Goal: Task Accomplishment & Management: Use online tool/utility

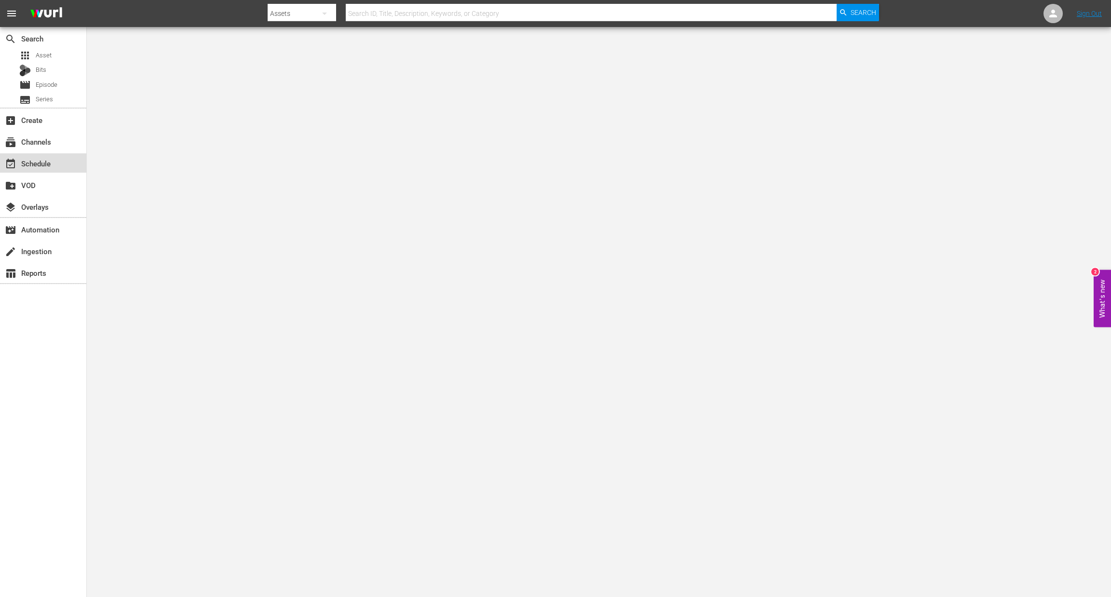
click at [51, 160] on div "event_available Schedule" at bounding box center [27, 162] width 54 height 9
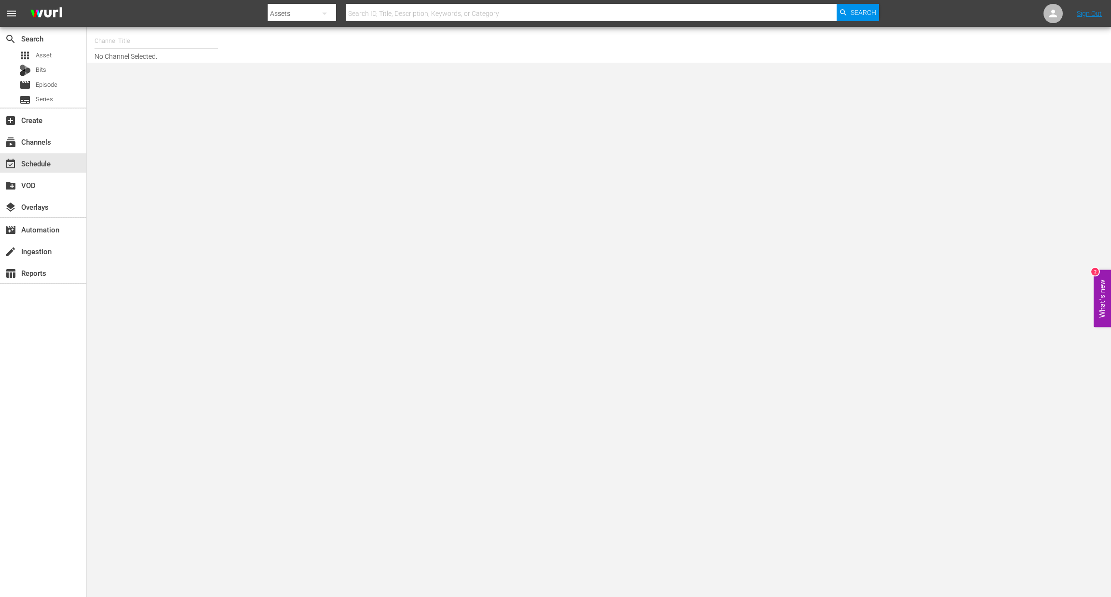
click at [132, 44] on input "text" at bounding box center [155, 40] width 123 height 23
click at [152, 209] on div "Royalworld UK (1620 - amogonetworx_royalworld_1)" at bounding box center [227, 206] width 250 height 23
type input "Royalworld UK (1620 - amogonetworx_royalworld_1)"
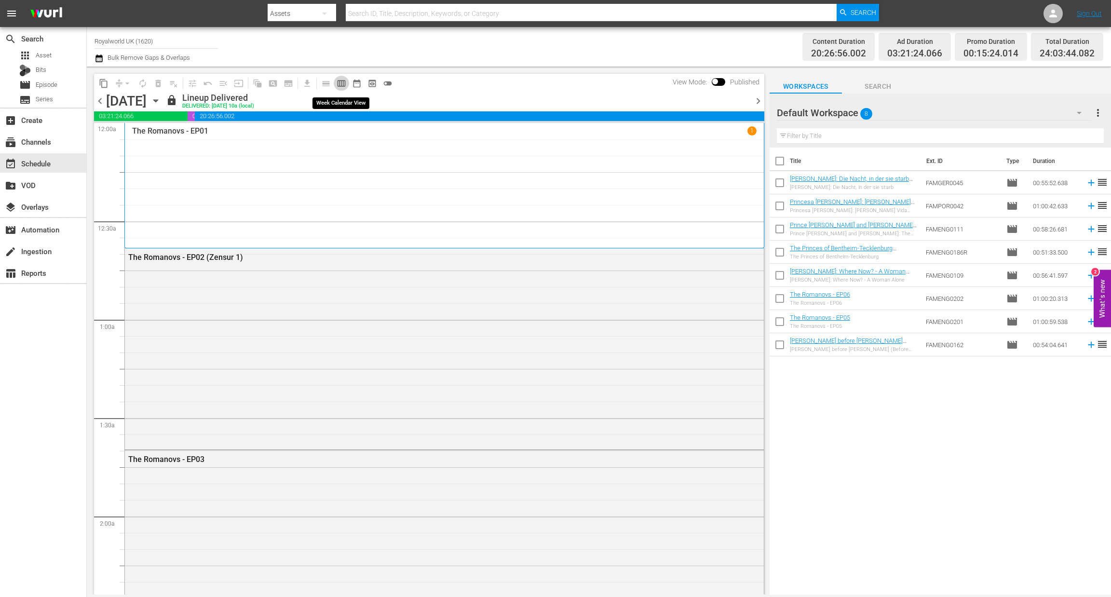
click at [340, 84] on span "calendar_view_week_outlined" at bounding box center [341, 84] width 10 height 10
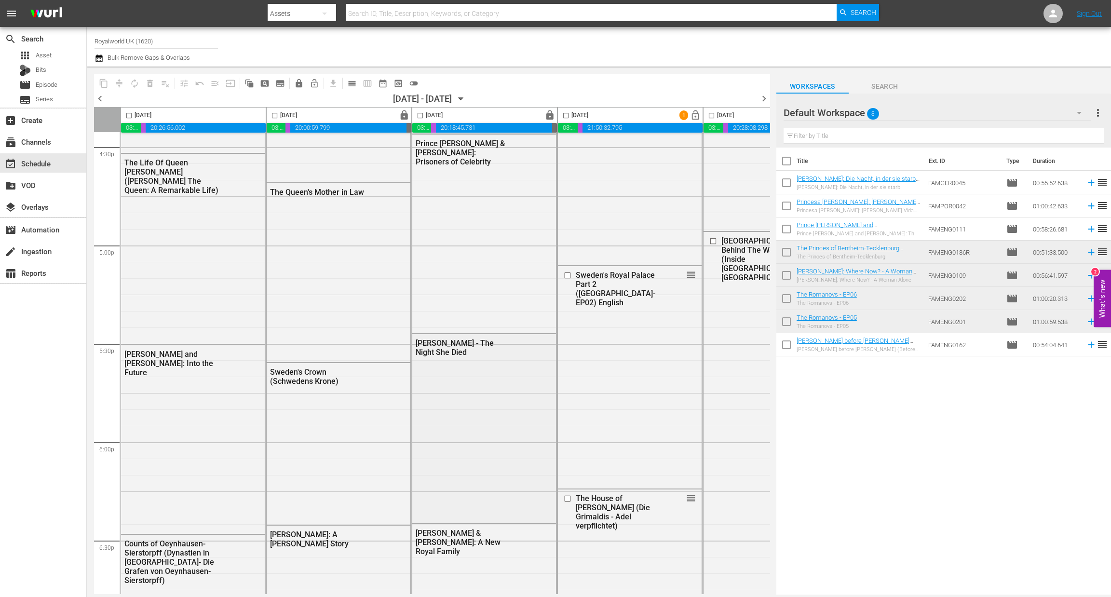
scroll to position [3253, 0]
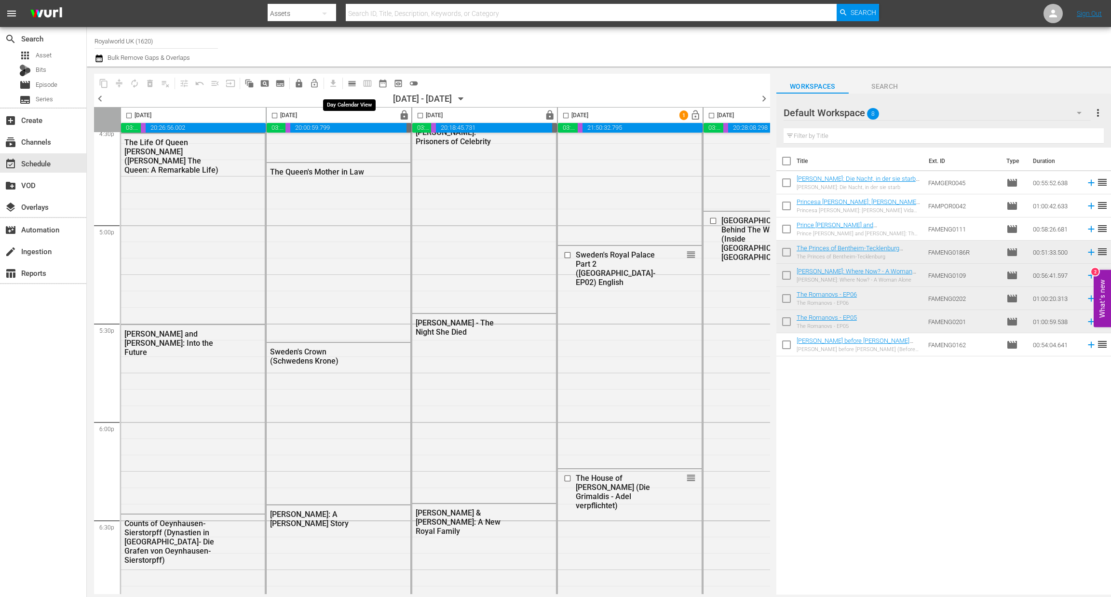
click at [354, 82] on span "calendar_view_day_outlined" at bounding box center [352, 84] width 10 height 10
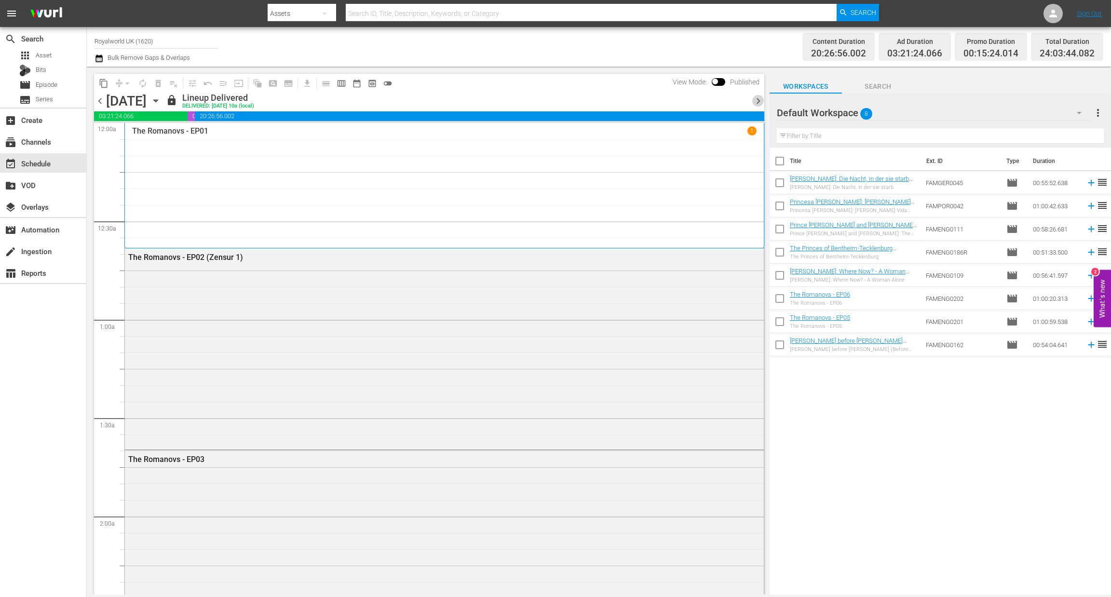
click at [755, 100] on span "chevron_right" at bounding box center [758, 101] width 12 height 12
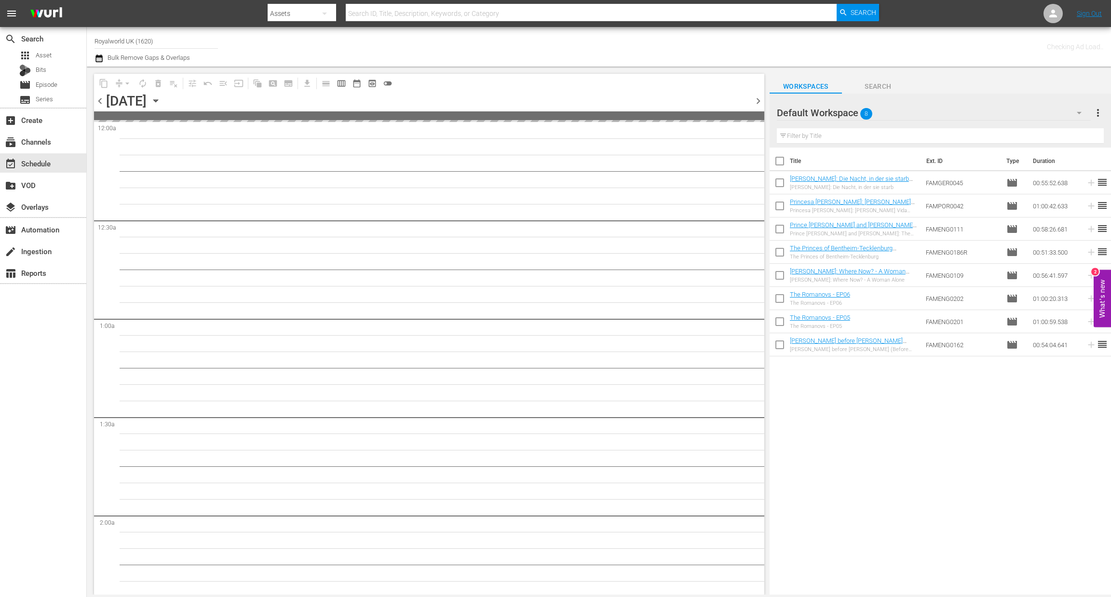
click at [755, 100] on span "chevron_right" at bounding box center [758, 101] width 12 height 12
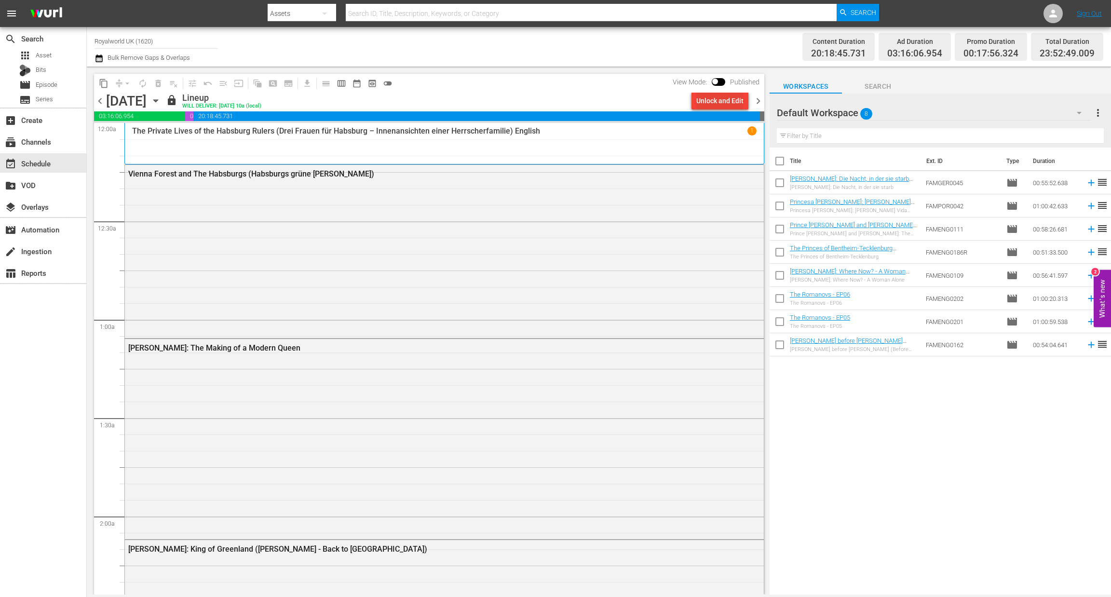
click at [718, 105] on div "Unlock and Edit" at bounding box center [719, 100] width 47 height 17
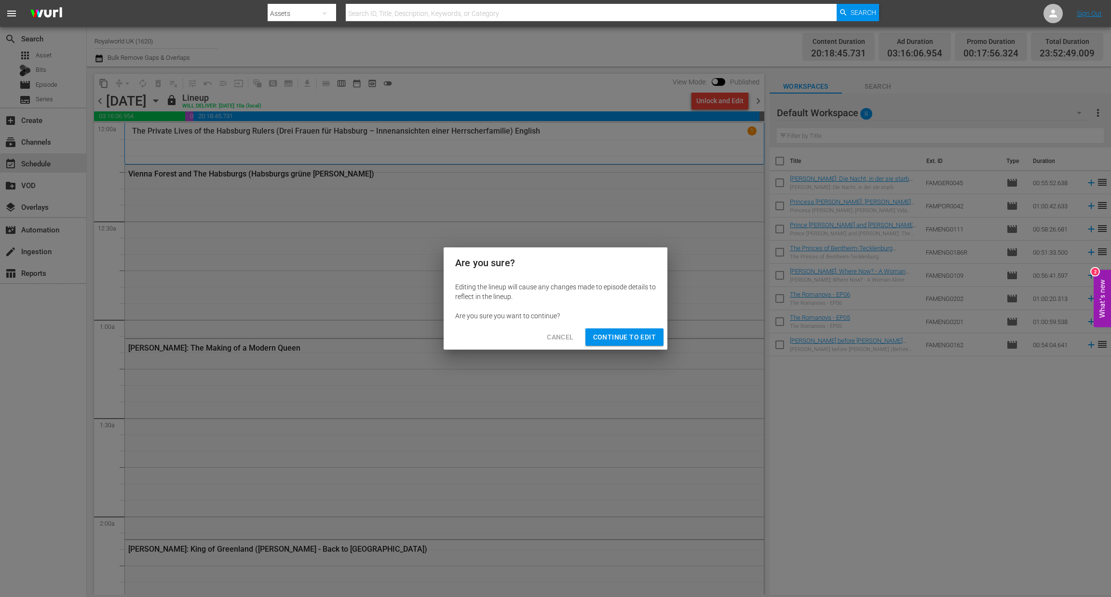
click at [598, 335] on span "Continue to Edit" at bounding box center [624, 337] width 63 height 12
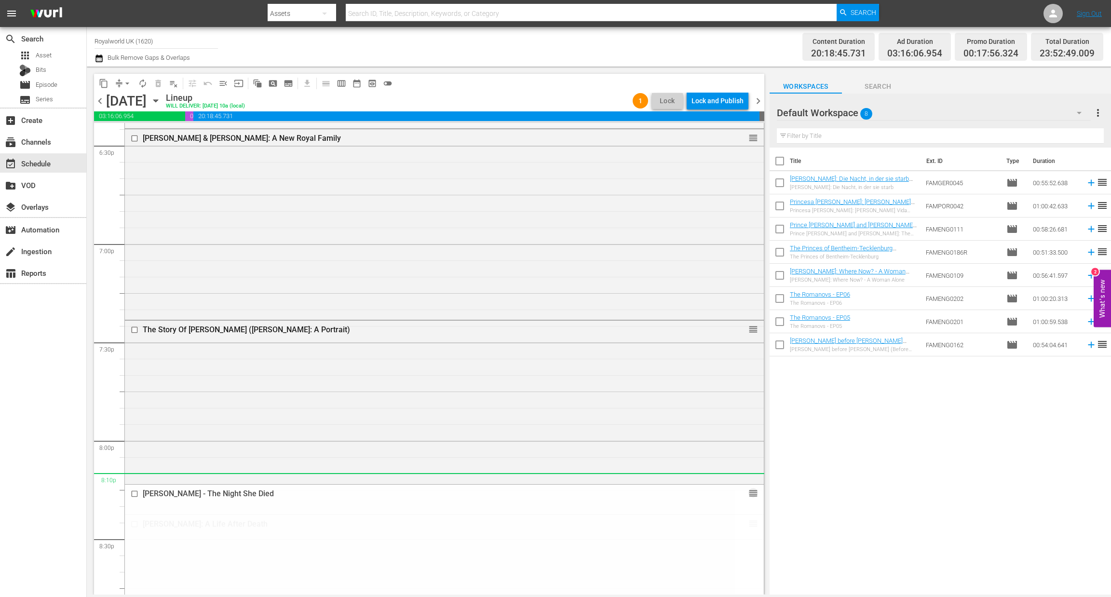
scroll to position [3646, 0]
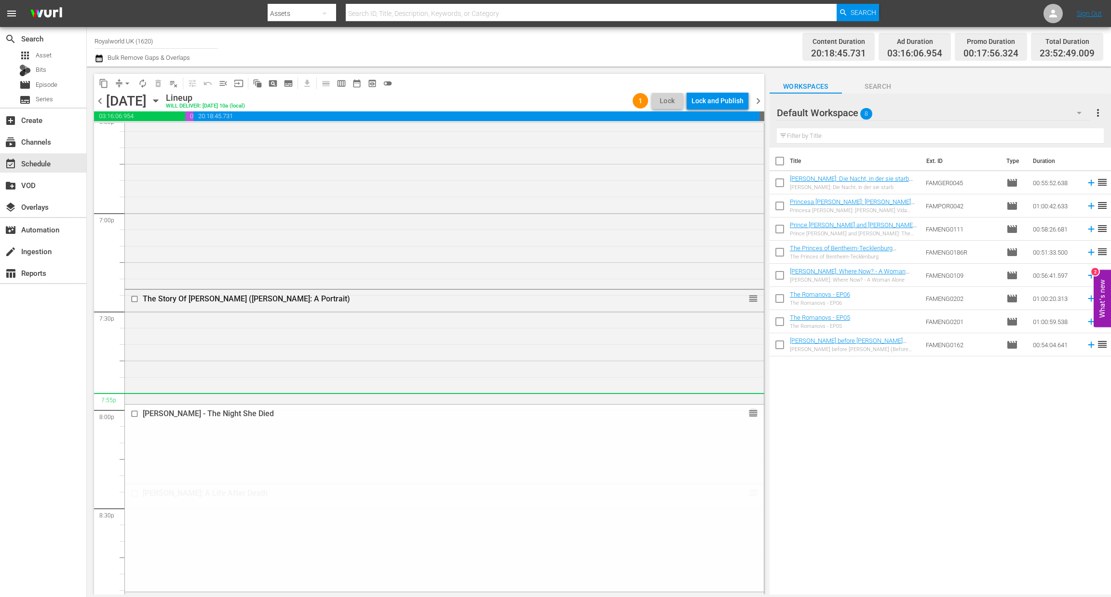
drag, startPoint x: 742, startPoint y: 282, endPoint x: 608, endPoint y: 398, distance: 176.7
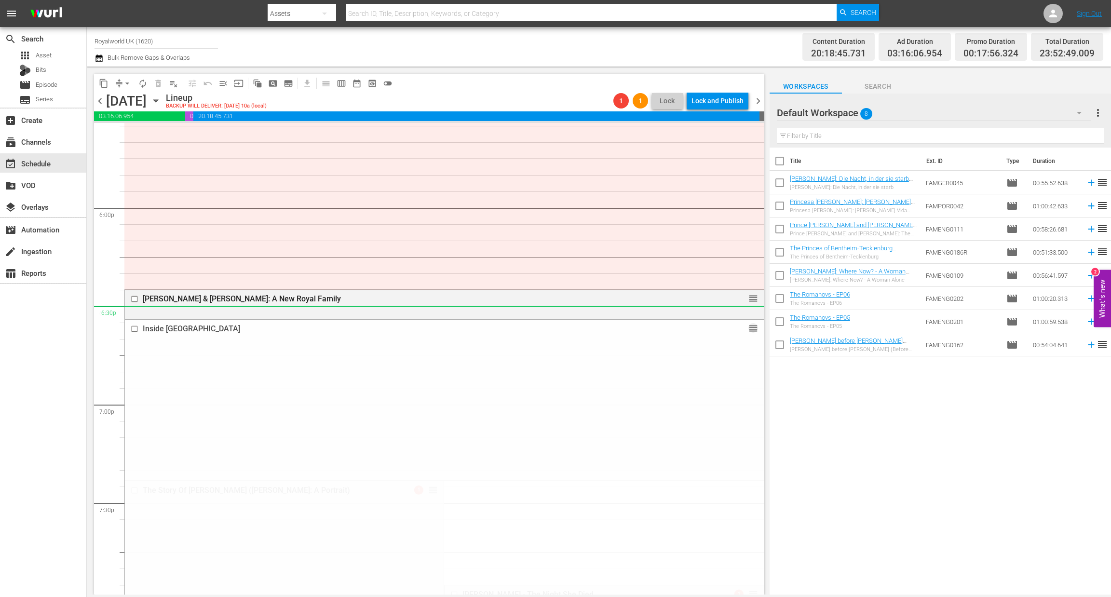
scroll to position [3430, 0]
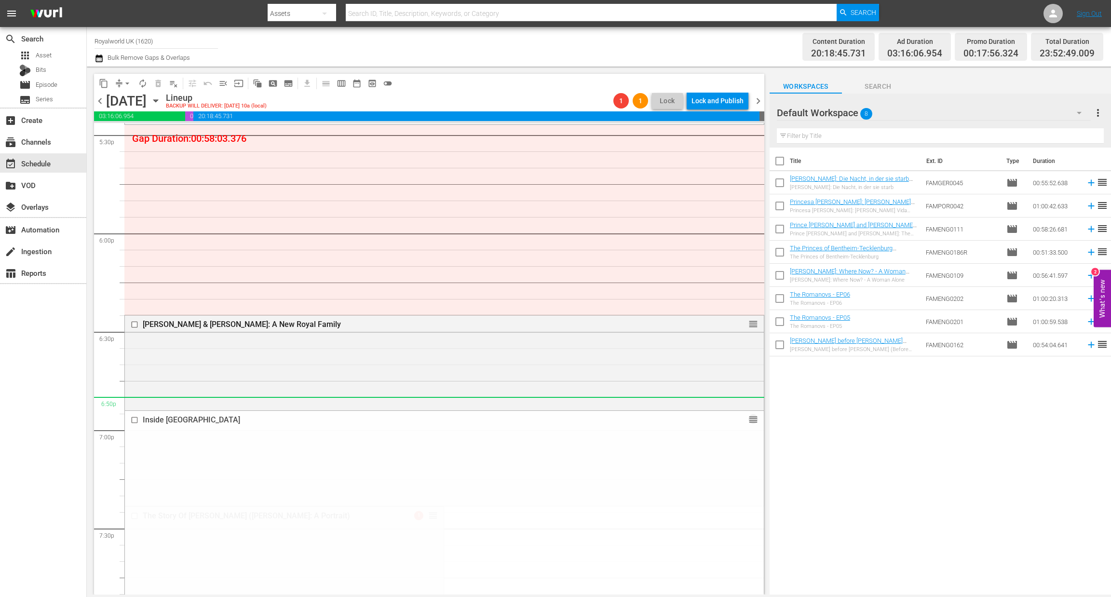
drag, startPoint x: 740, startPoint y: 259, endPoint x: 699, endPoint y: 407, distance: 154.0
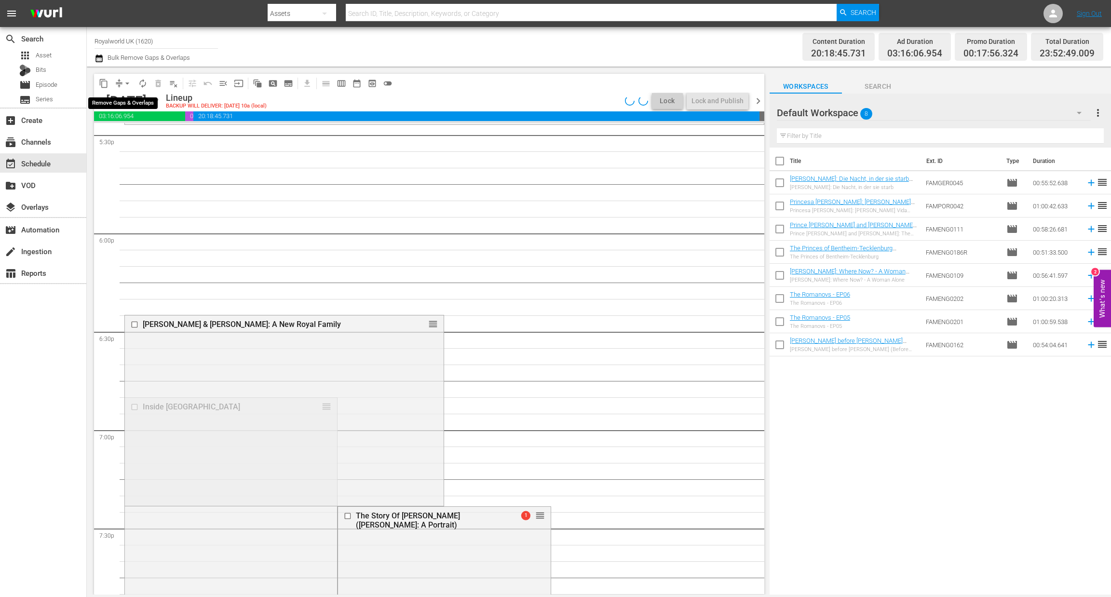
click at [129, 81] on span "arrow_drop_down" at bounding box center [127, 84] width 10 height 10
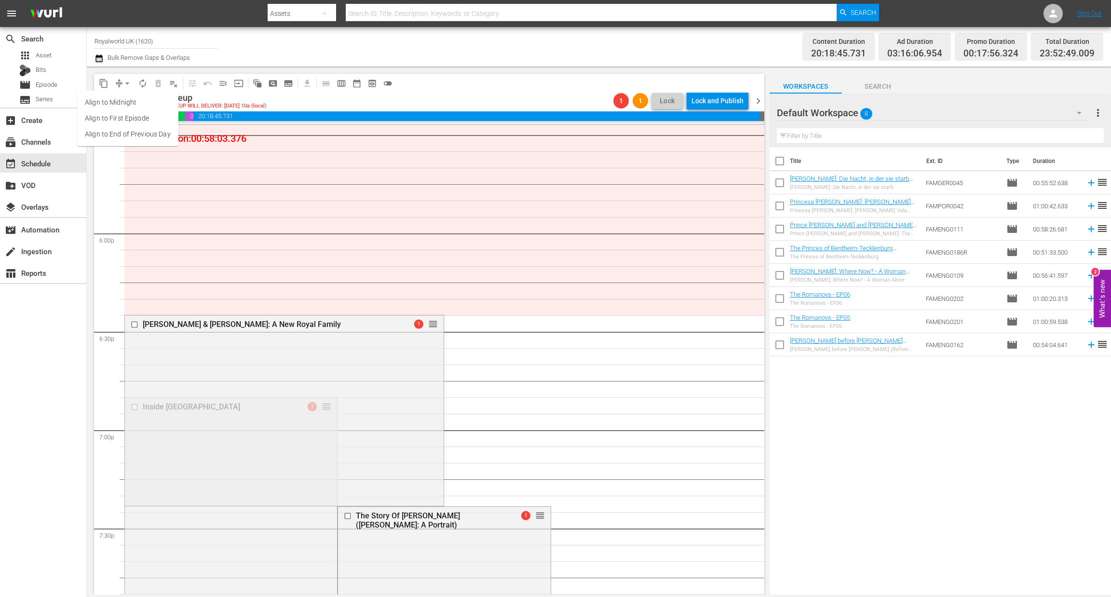
click at [144, 133] on li "Align to End of Previous Day" at bounding box center [127, 134] width 101 height 16
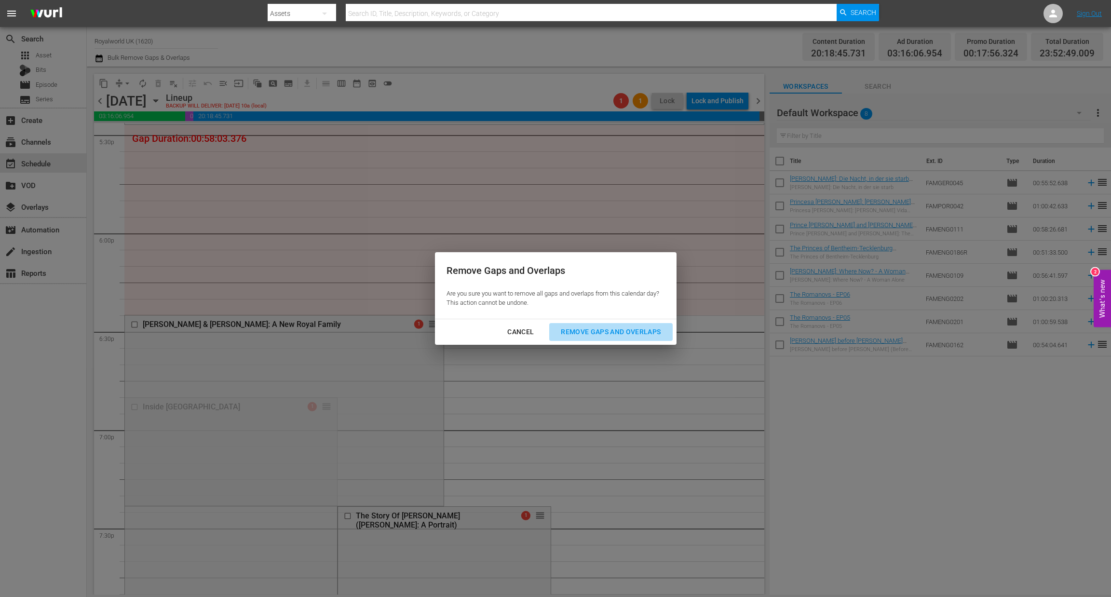
click at [619, 333] on div "Remove Gaps and Overlaps" at bounding box center [610, 332] width 115 height 12
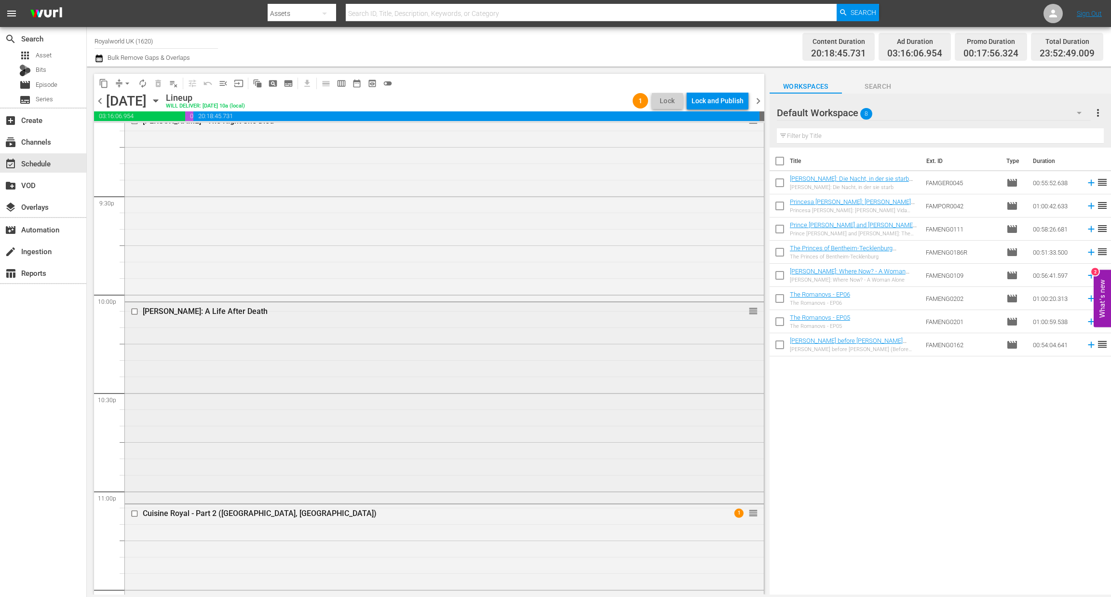
scroll to position [4266, 0]
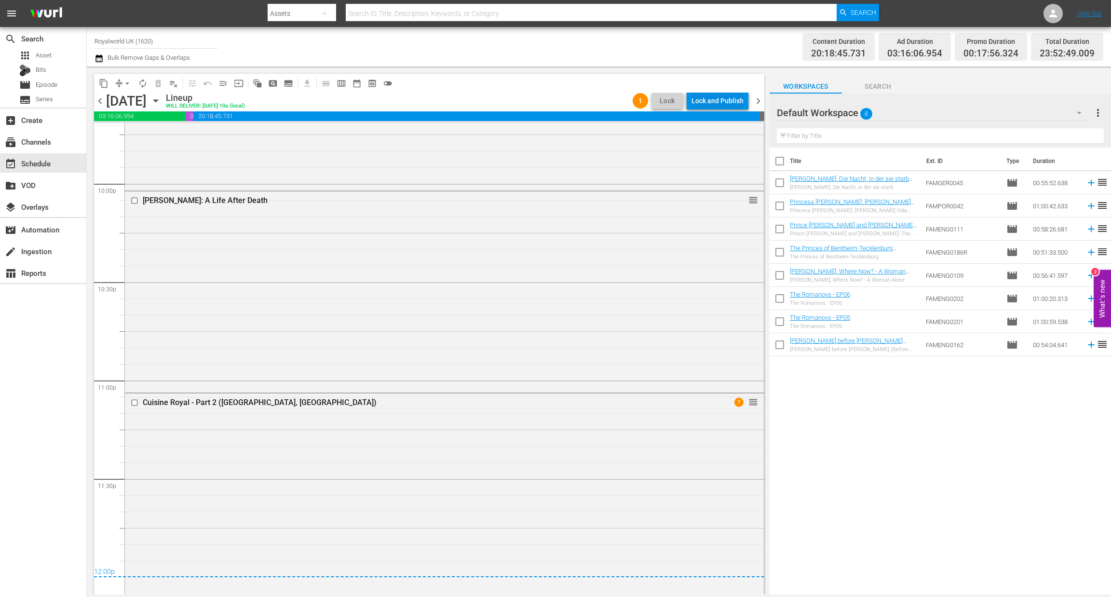
click at [698, 108] on div "Lock and Publish" at bounding box center [717, 100] width 52 height 17
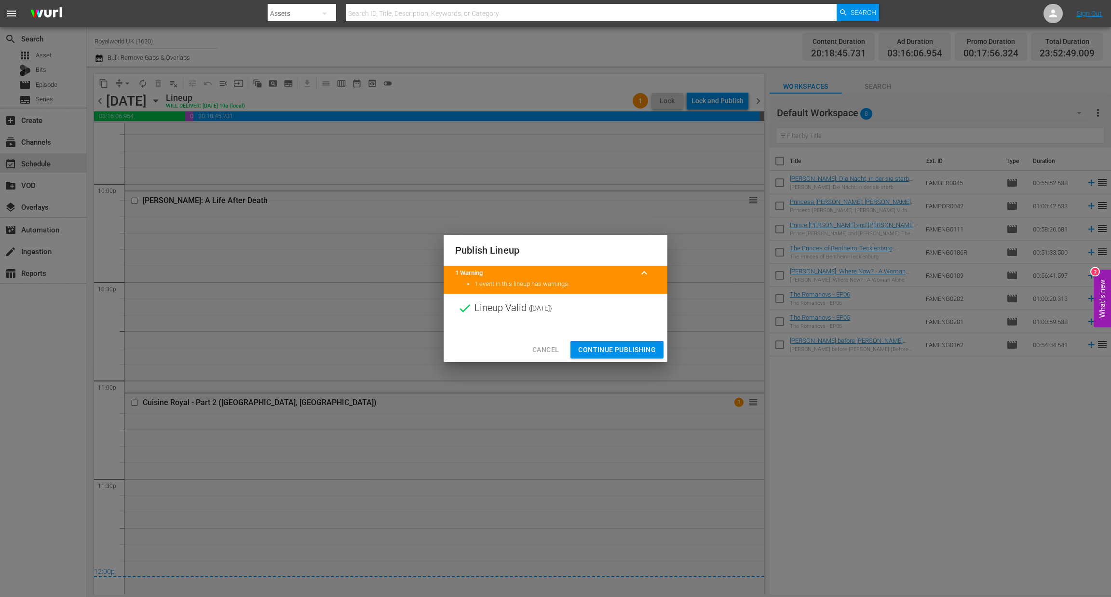
click at [612, 353] on span "Continue Publishing" at bounding box center [617, 350] width 78 height 12
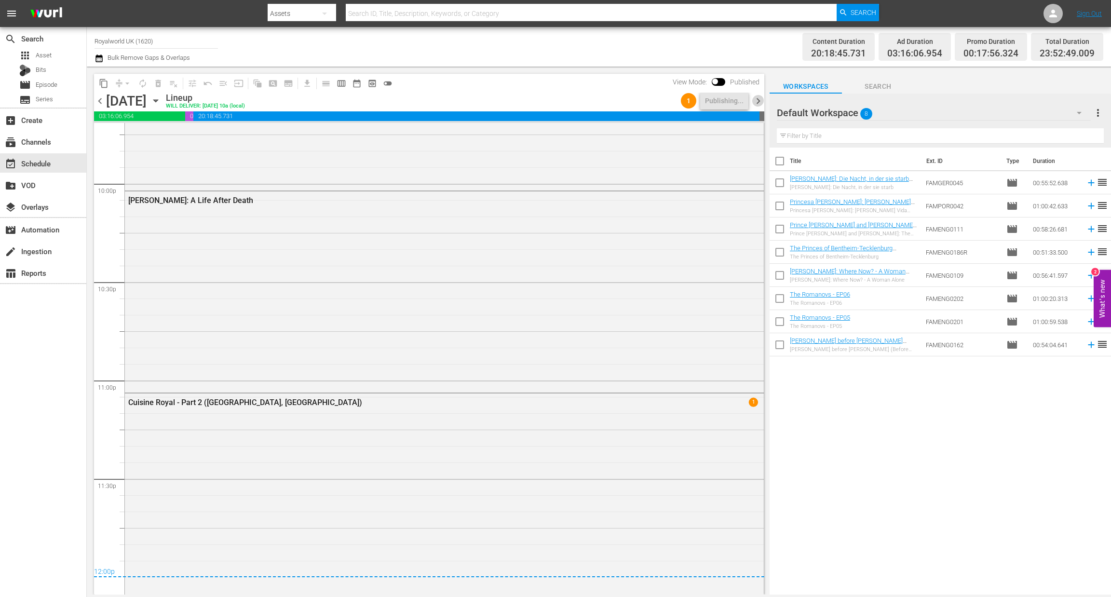
click at [760, 99] on span "chevron_right" at bounding box center [758, 101] width 12 height 12
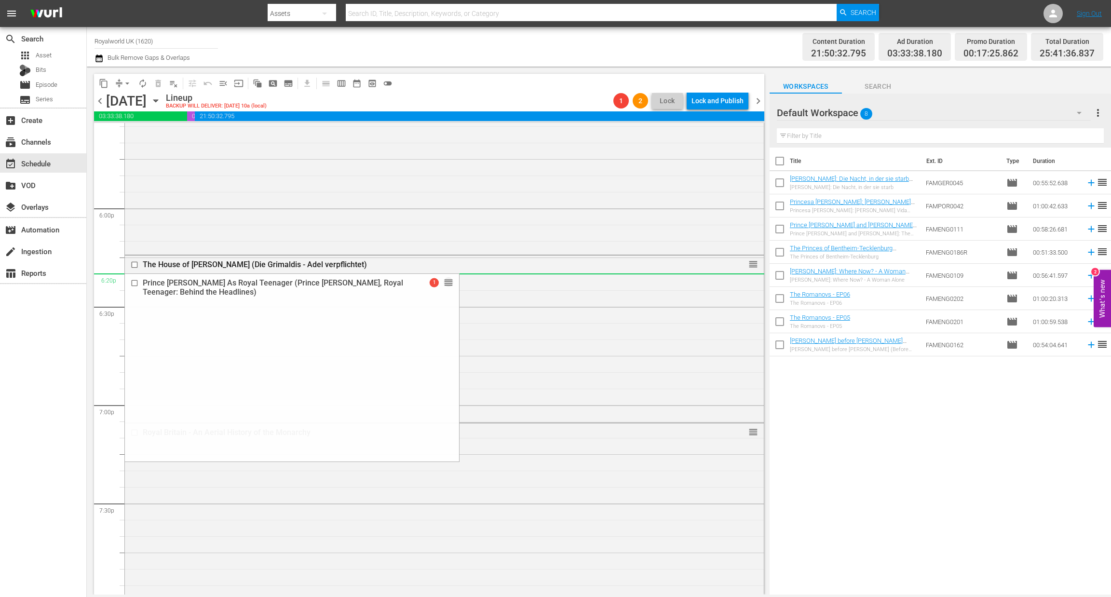
scroll to position [3470, 0]
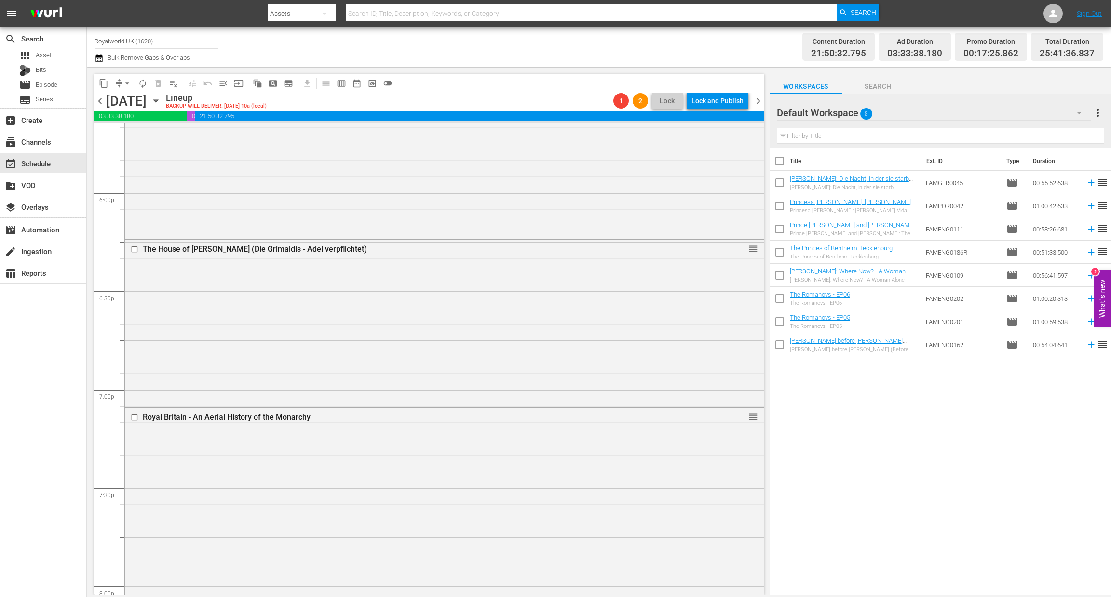
drag, startPoint x: 429, startPoint y: 148, endPoint x: 392, endPoint y: 463, distance: 316.9
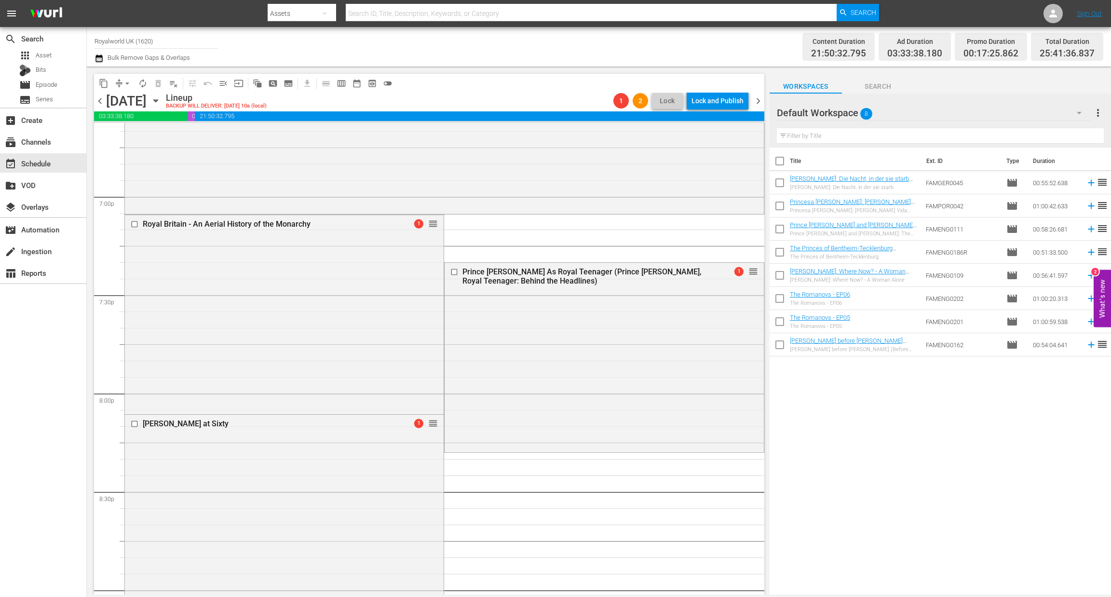
scroll to position [3687, 0]
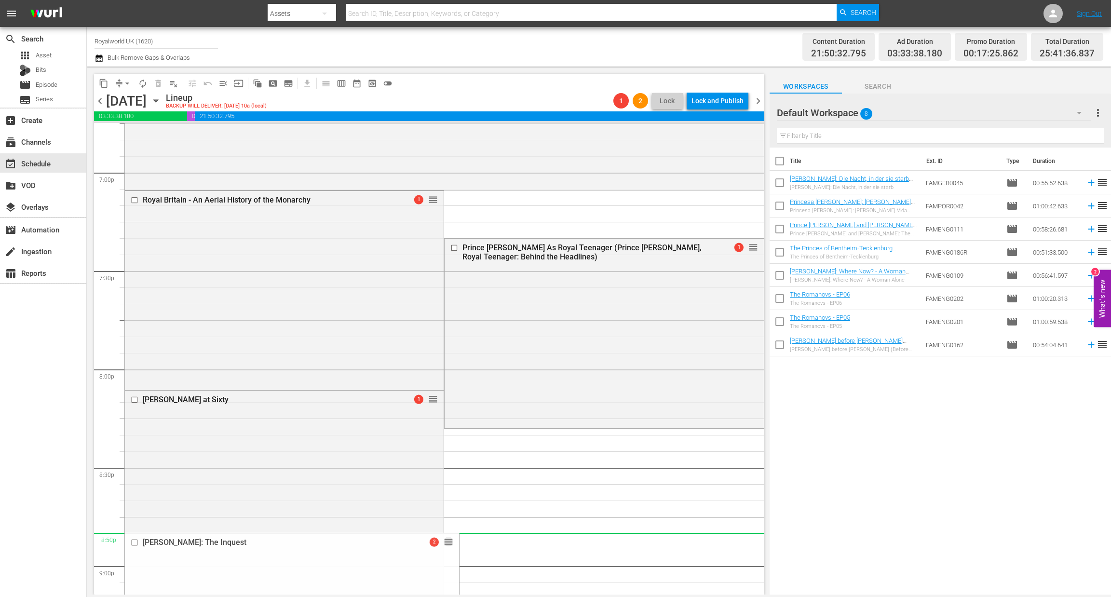
drag, startPoint x: 425, startPoint y: 183, endPoint x: 419, endPoint y: 533, distance: 350.5
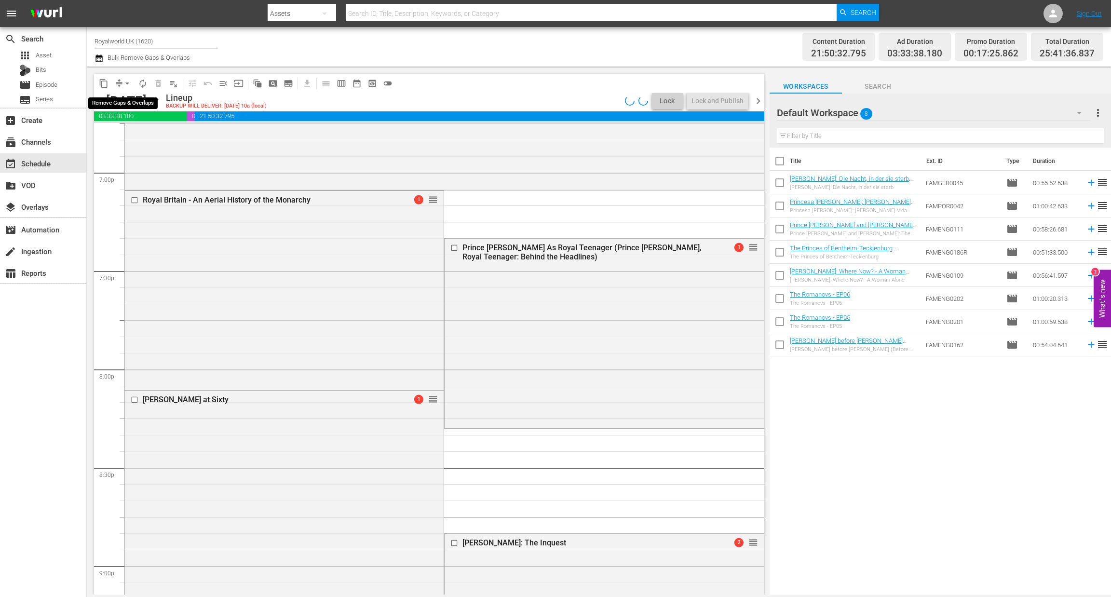
scroll to position [3703, 0]
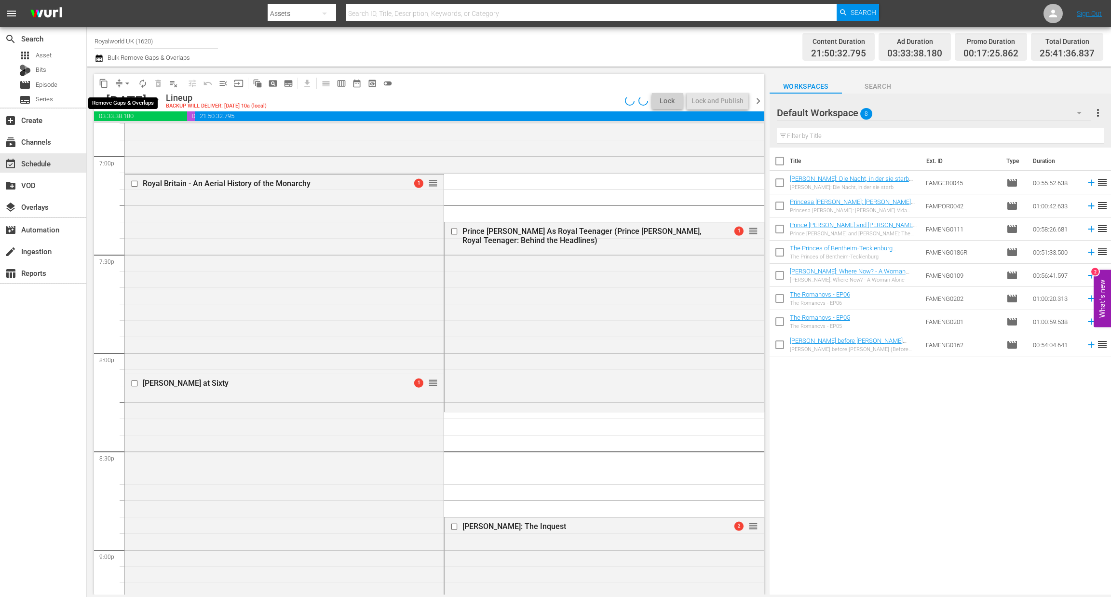
click at [128, 83] on span "arrow_drop_down" at bounding box center [127, 84] width 10 height 10
click at [125, 136] on li "Align to End of Previous Day" at bounding box center [127, 134] width 101 height 16
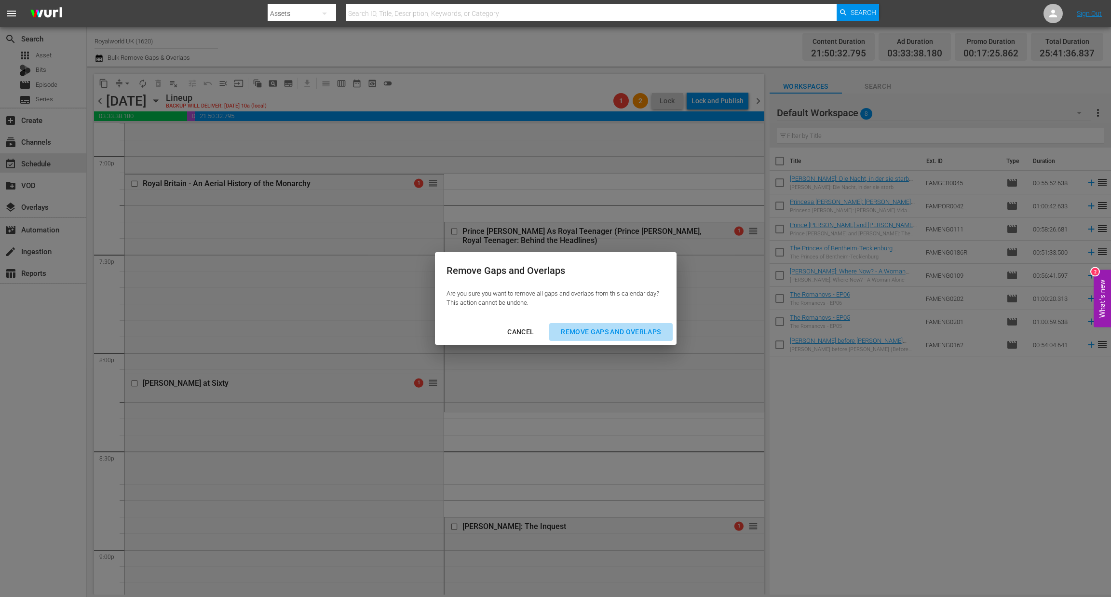
click at [596, 329] on div "Remove Gaps and Overlaps" at bounding box center [610, 332] width 115 height 12
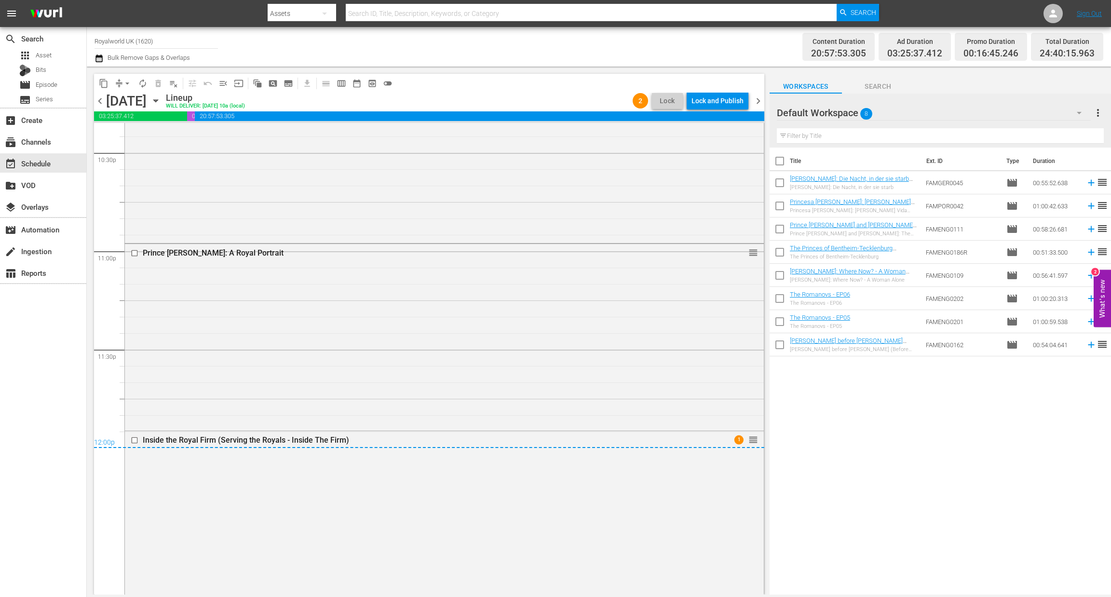
scroll to position [4397, 0]
drag, startPoint x: 744, startPoint y: 293, endPoint x: 695, endPoint y: 329, distance: 61.3
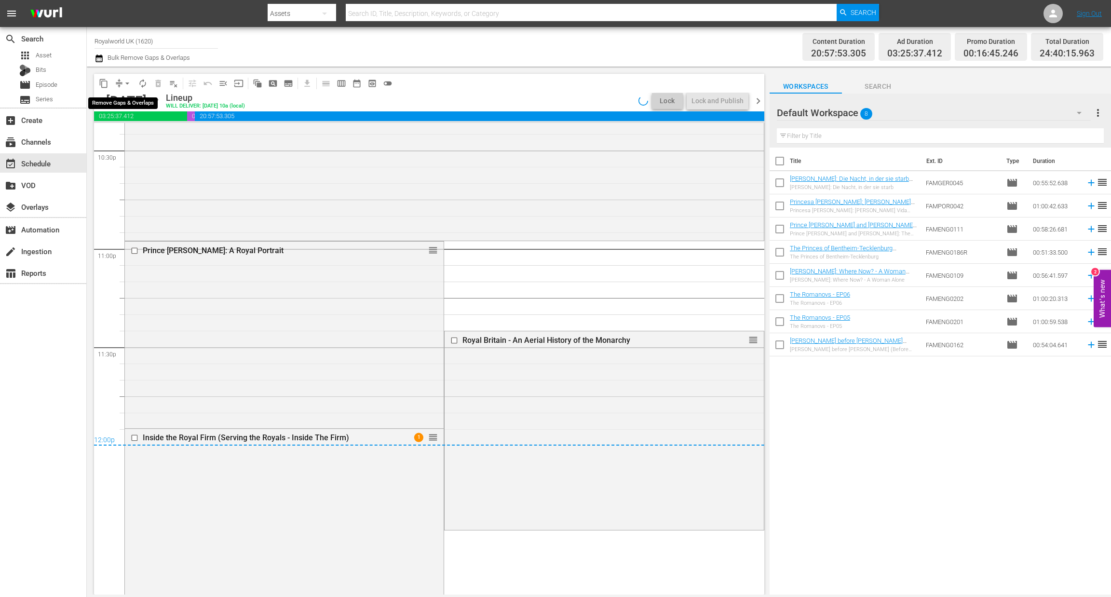
click at [125, 82] on span "arrow_drop_down" at bounding box center [127, 84] width 10 height 10
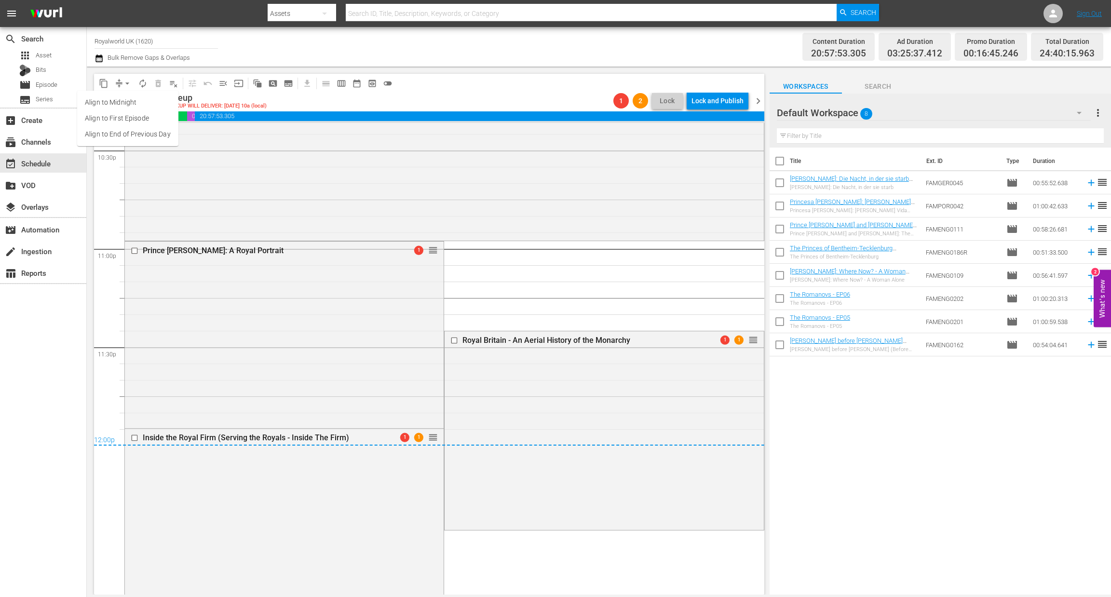
click at [114, 131] on li "Align to End of Previous Day" at bounding box center [127, 134] width 101 height 16
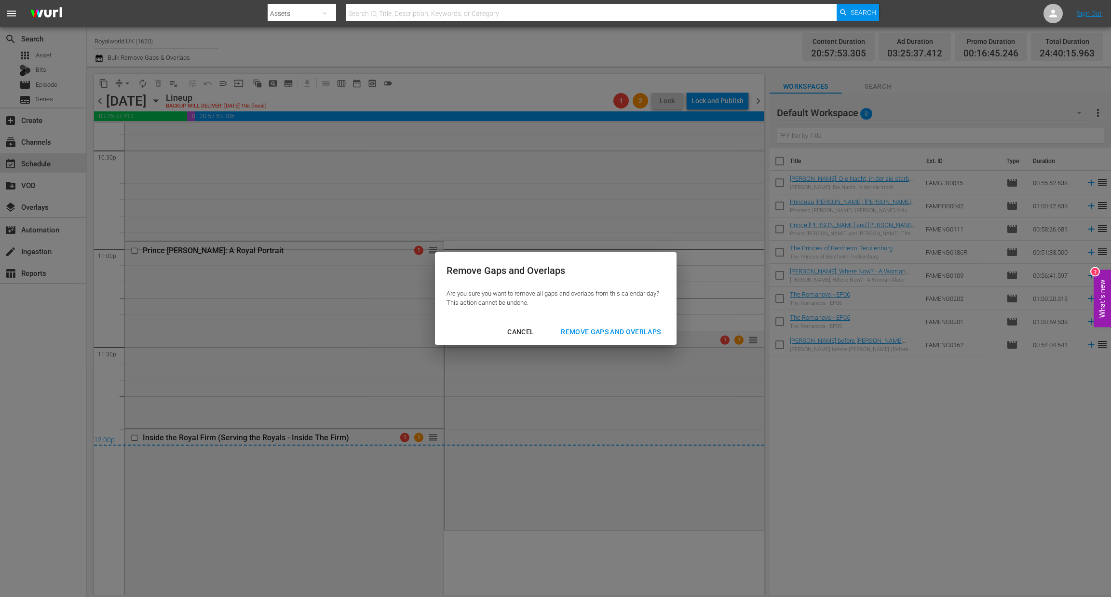
click at [618, 327] on div "Remove Gaps and Overlaps" at bounding box center [610, 332] width 115 height 12
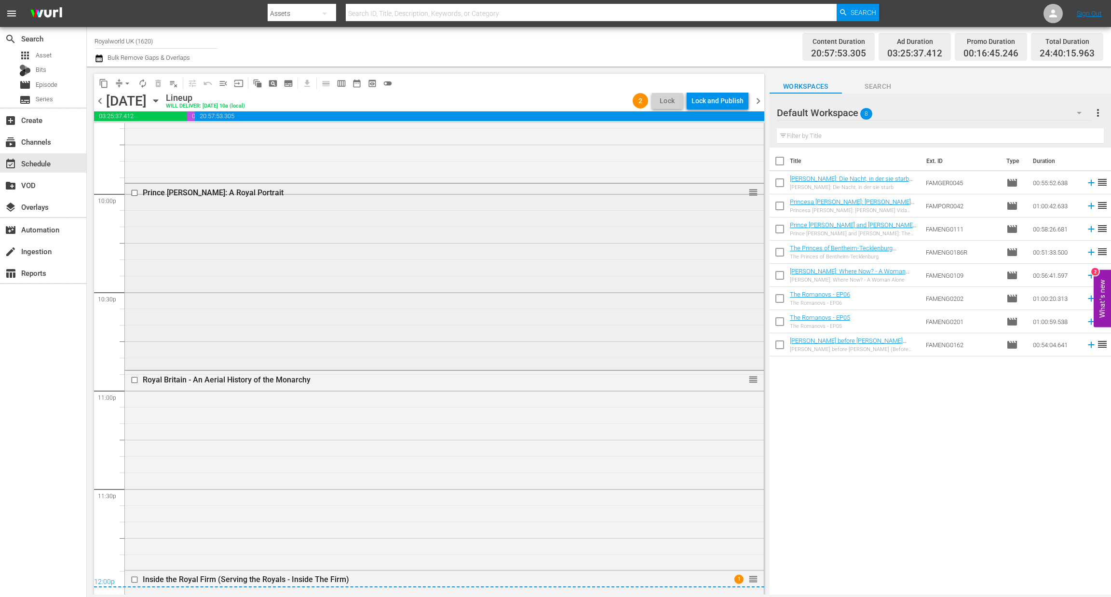
scroll to position [4253, 0]
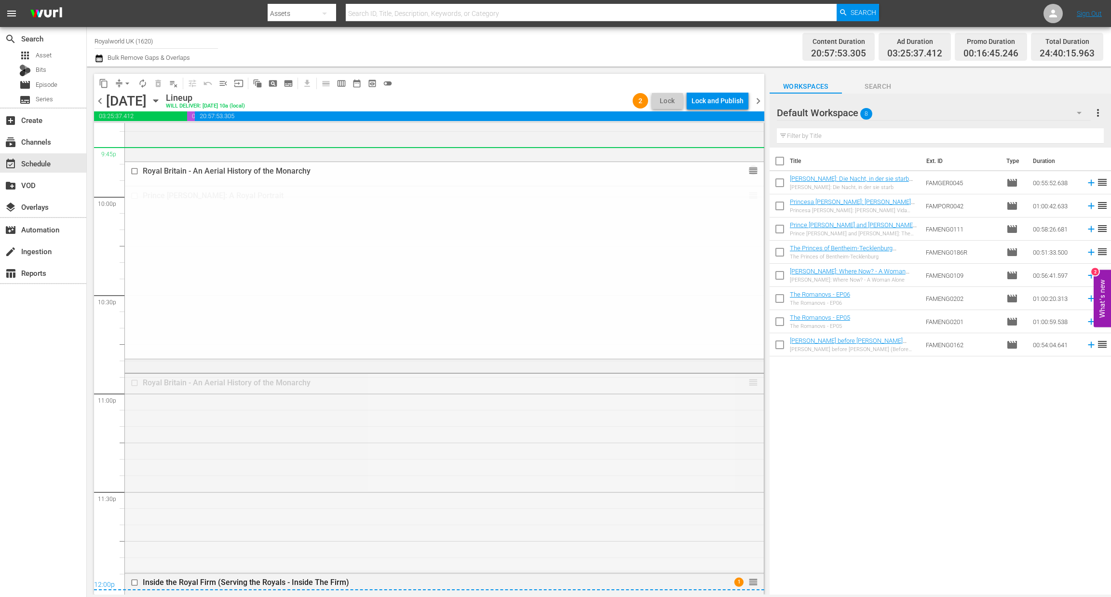
drag, startPoint x: 740, startPoint y: 385, endPoint x: 614, endPoint y: 156, distance: 261.2
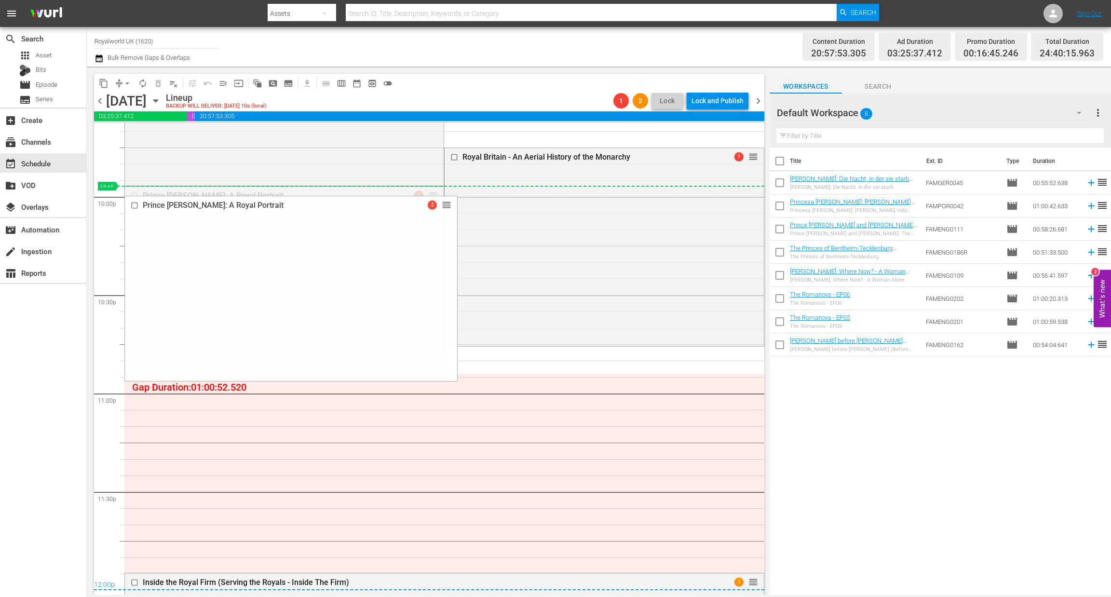
drag, startPoint x: 427, startPoint y: 199, endPoint x: 513, endPoint y: 194, distance: 86.4
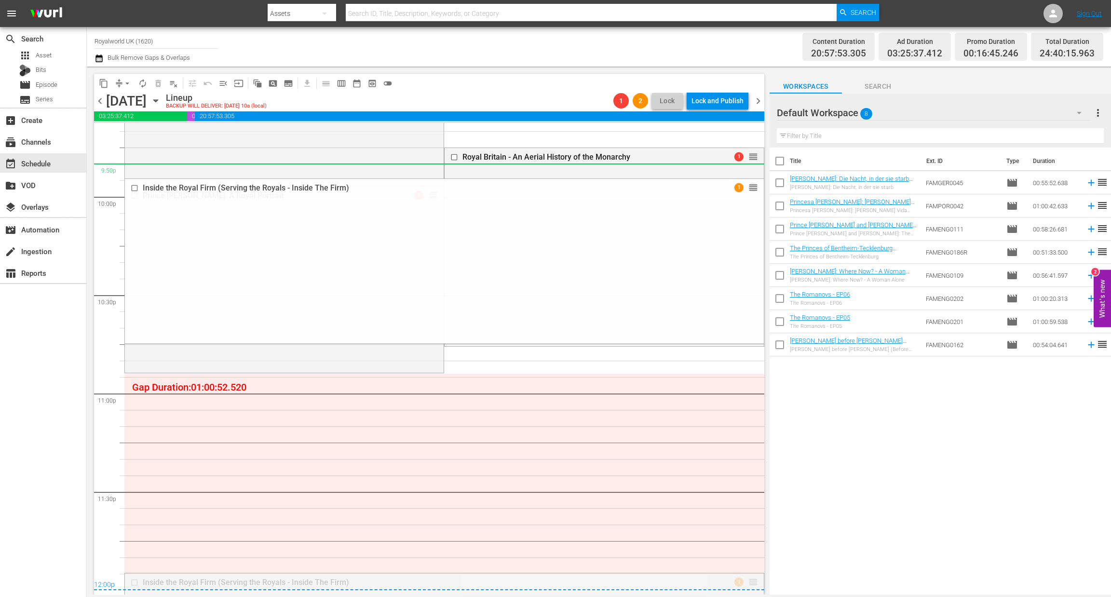
drag, startPoint x: 742, startPoint y: 576, endPoint x: 742, endPoint y: 174, distance: 402.0
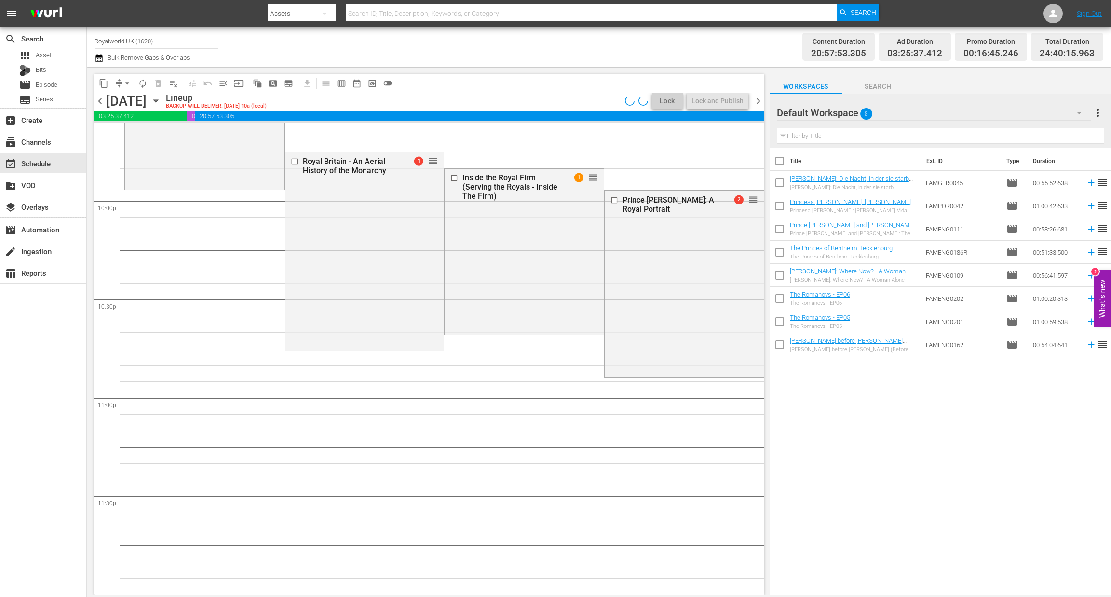
scroll to position [4248, 0]
click at [127, 82] on span "arrow_drop_down" at bounding box center [127, 84] width 10 height 10
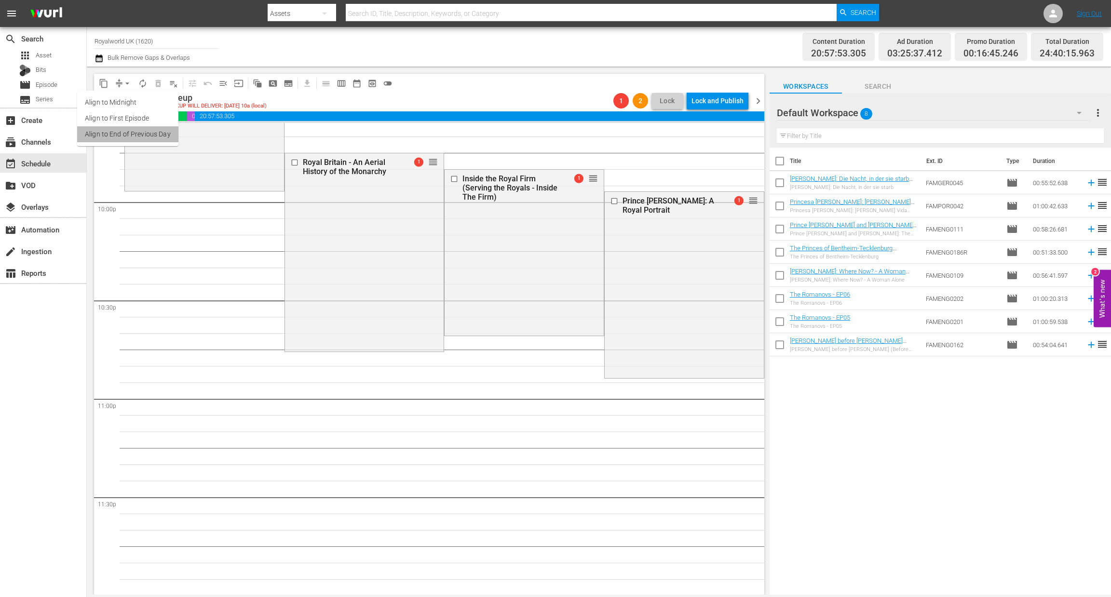
click at [134, 132] on li "Align to End of Previous Day" at bounding box center [127, 134] width 101 height 16
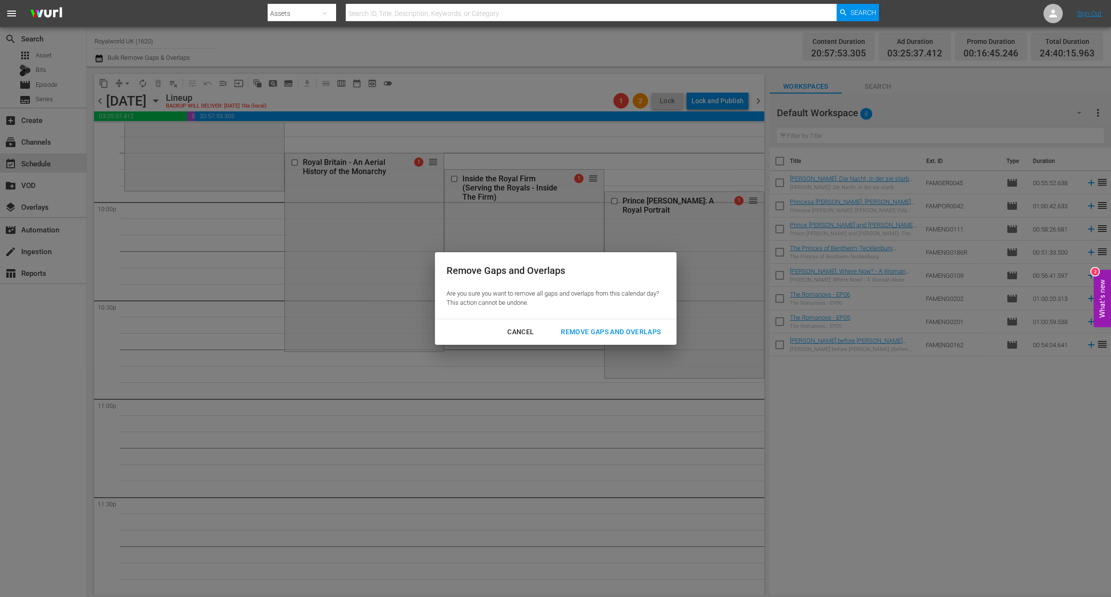
click at [583, 334] on div "Remove Gaps and Overlaps" at bounding box center [610, 332] width 115 height 12
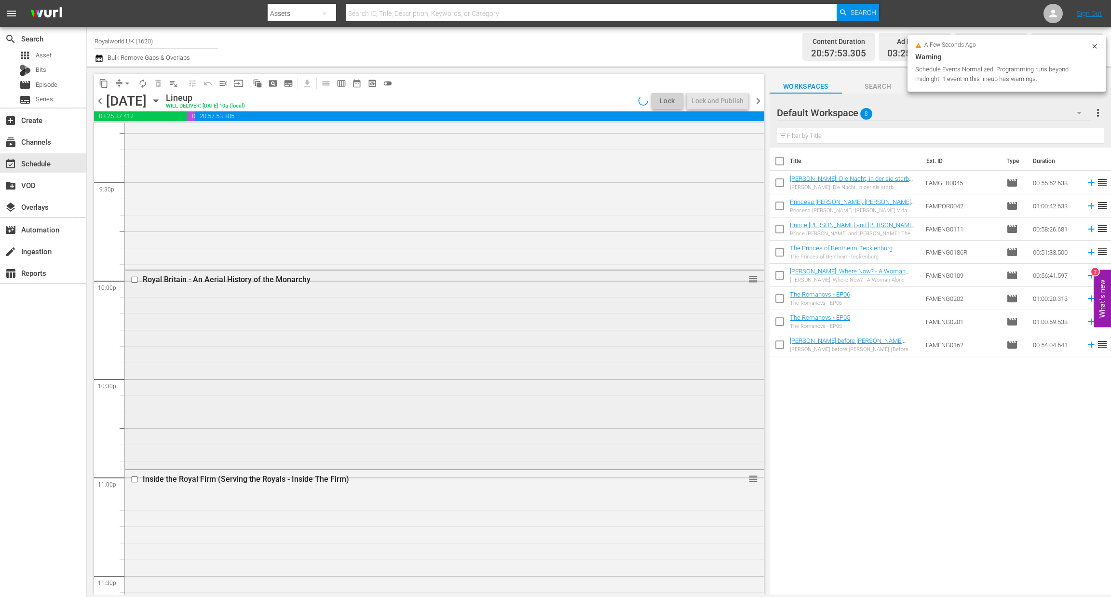
scroll to position [4320, 0]
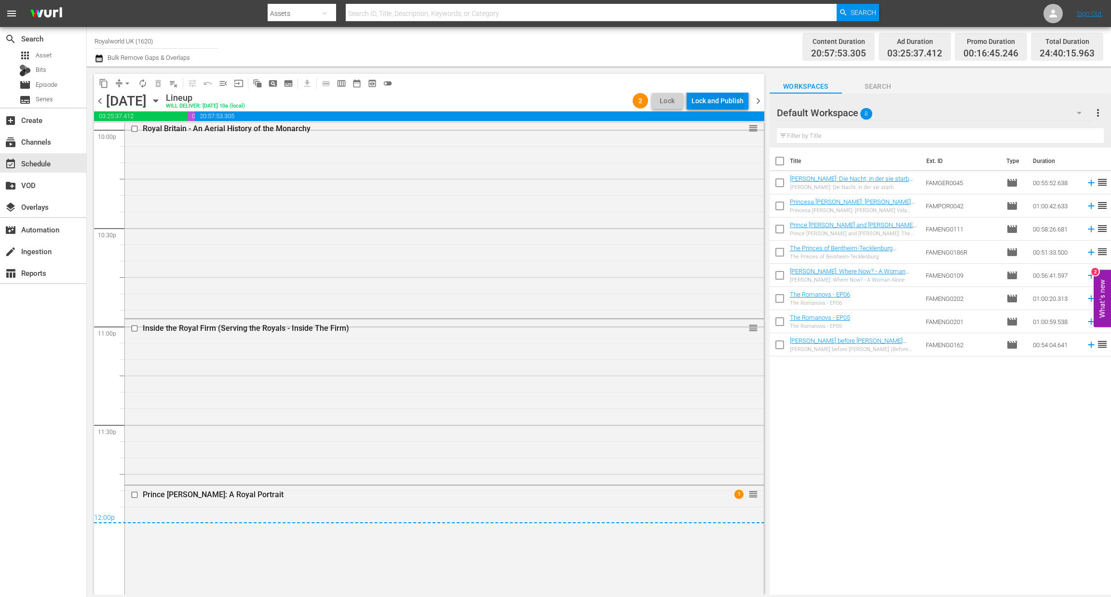
click at [716, 107] on div "Lock and Publish" at bounding box center [717, 100] width 52 height 17
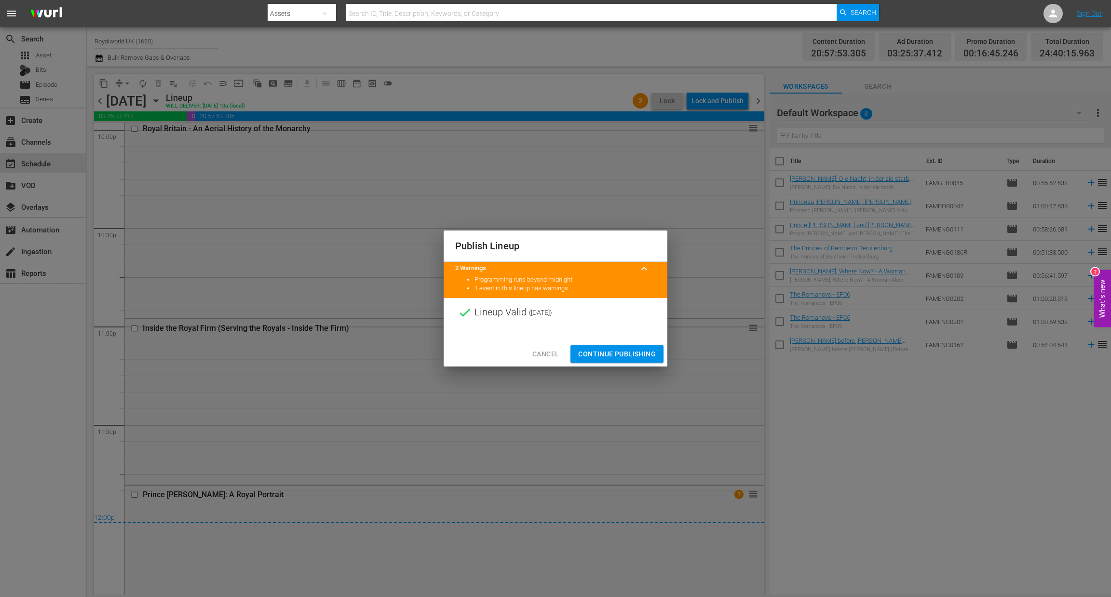
click at [629, 352] on span "Continue Publishing" at bounding box center [617, 354] width 78 height 12
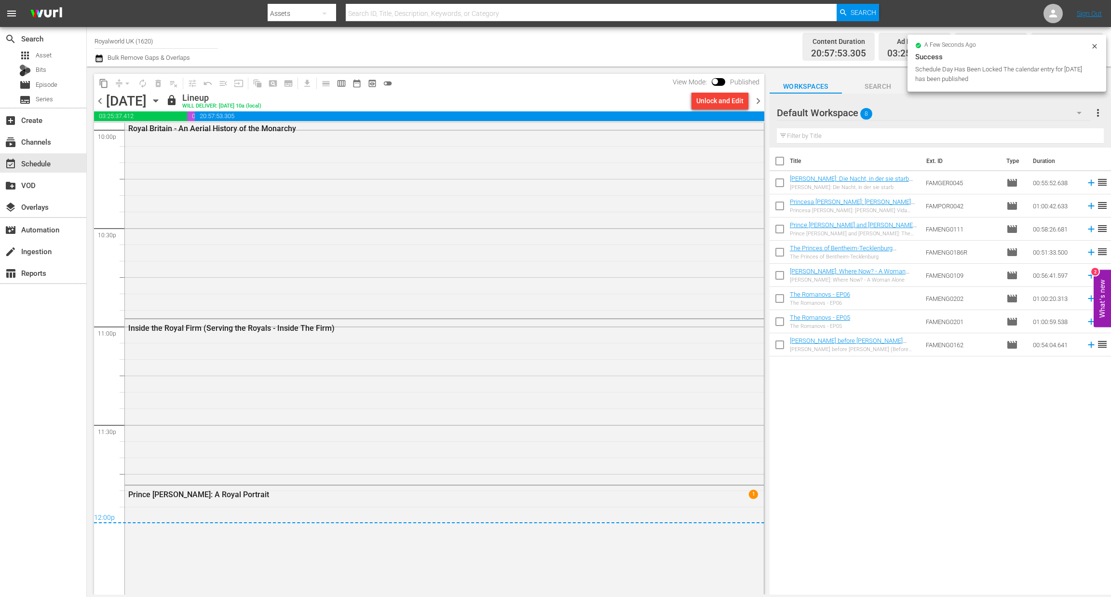
click at [760, 103] on span "chevron_right" at bounding box center [758, 101] width 12 height 12
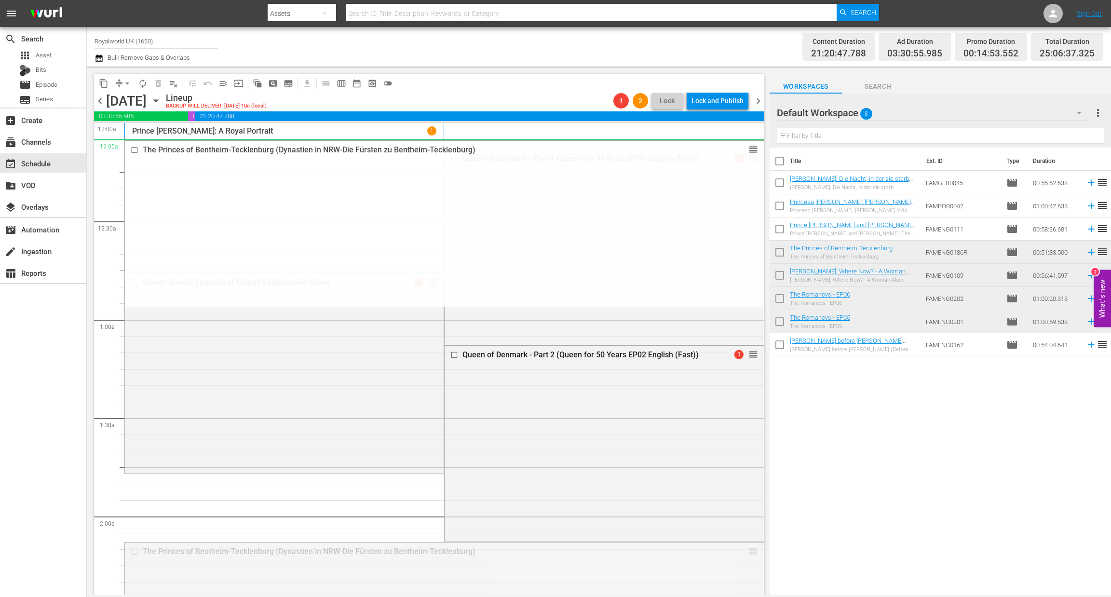
drag, startPoint x: 739, startPoint y: 409, endPoint x: 679, endPoint y: 146, distance: 269.5
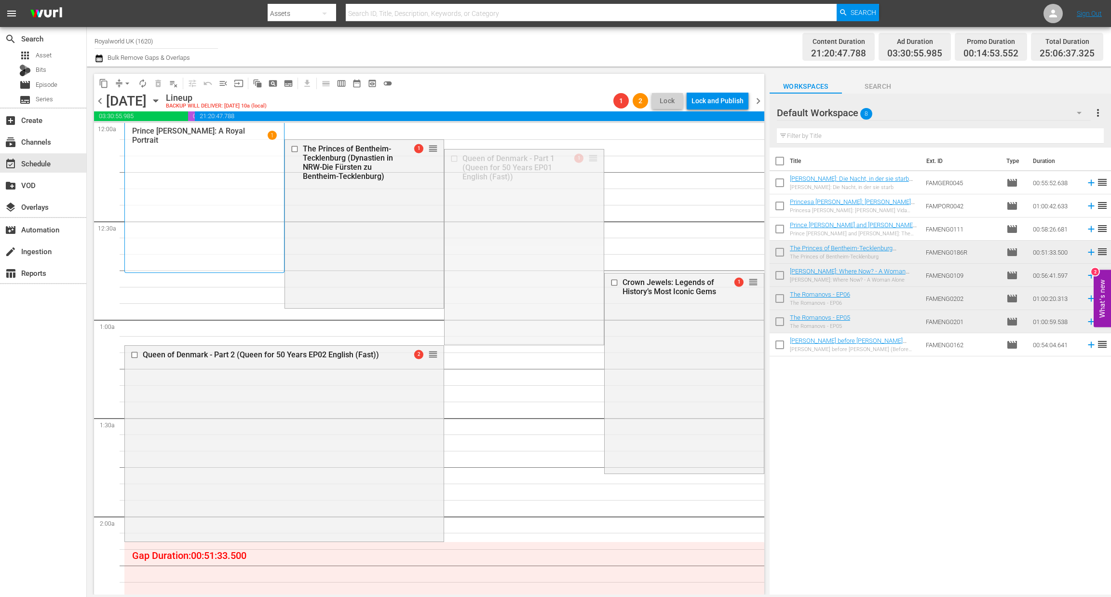
drag, startPoint x: 583, startPoint y: 155, endPoint x: 510, endPoint y: 326, distance: 186.4
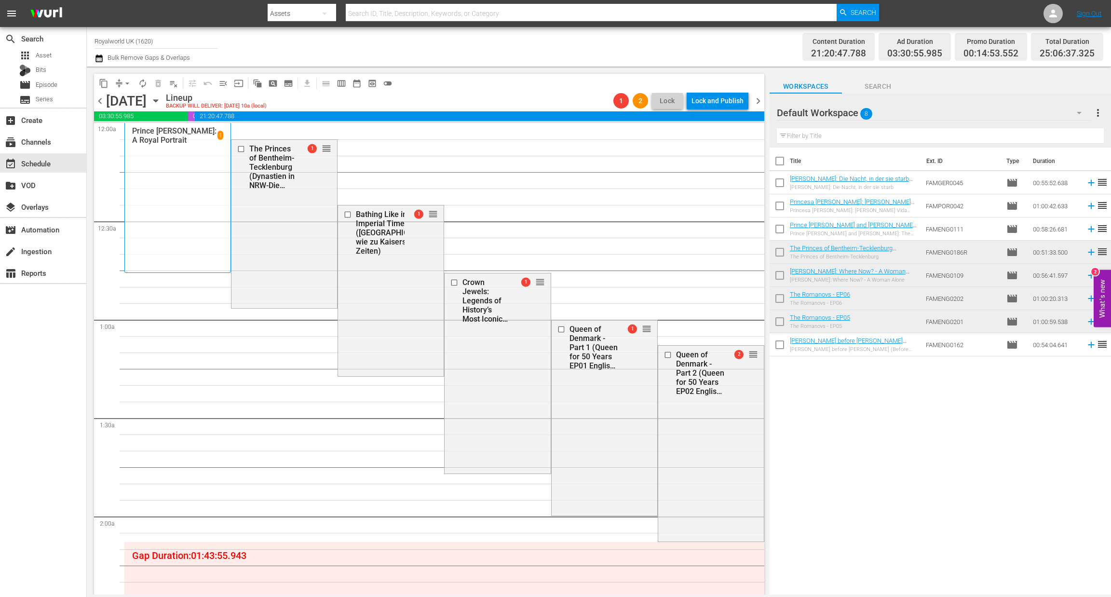
drag, startPoint x: 737, startPoint y: 460, endPoint x: 640, endPoint y: 249, distance: 232.9
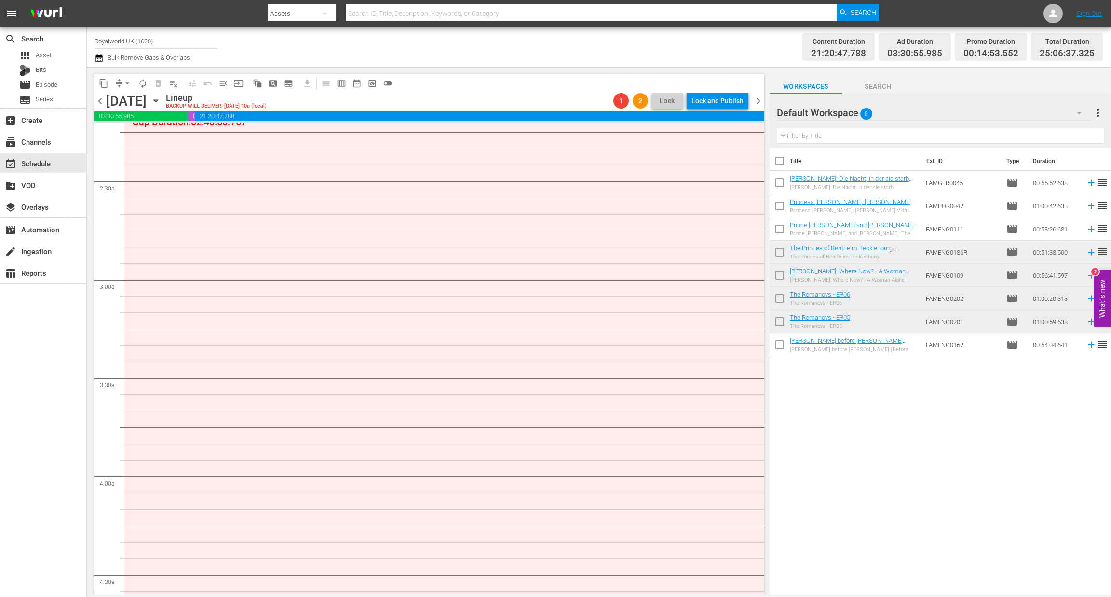
scroll to position [867, 0]
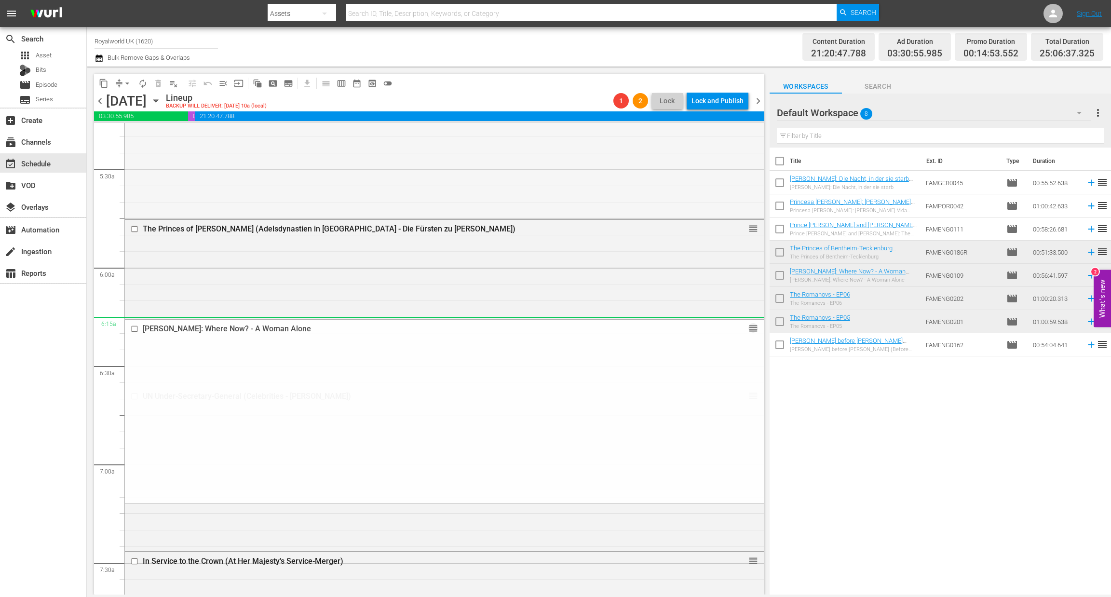
drag, startPoint x: 711, startPoint y: 384, endPoint x: 710, endPoint y: 410, distance: 26.1
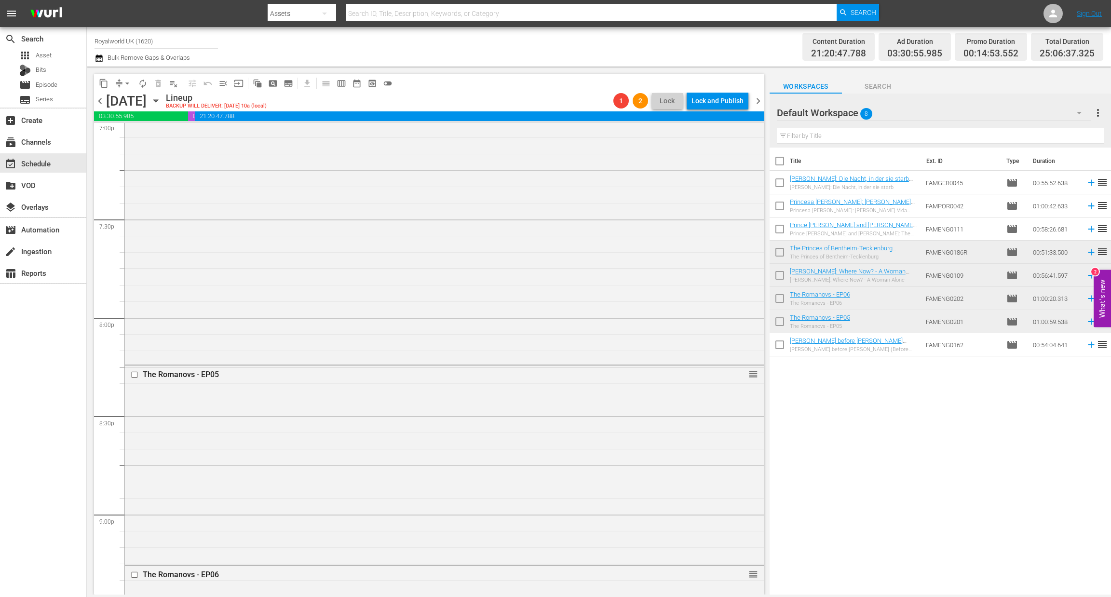
scroll to position [3977, 0]
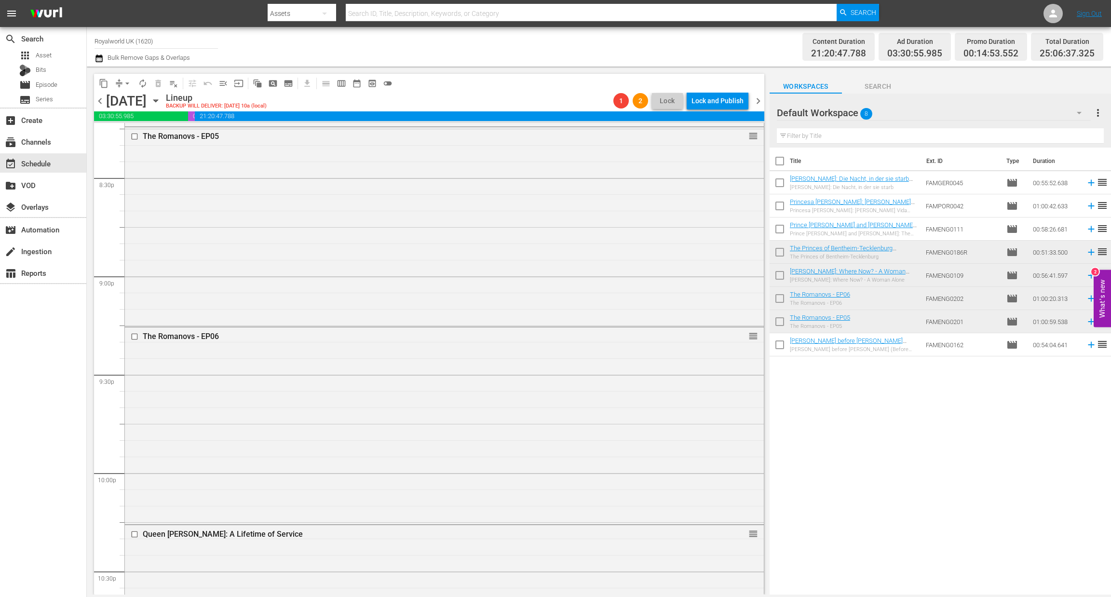
drag, startPoint x: 738, startPoint y: 431, endPoint x: 563, endPoint y: 241, distance: 257.9
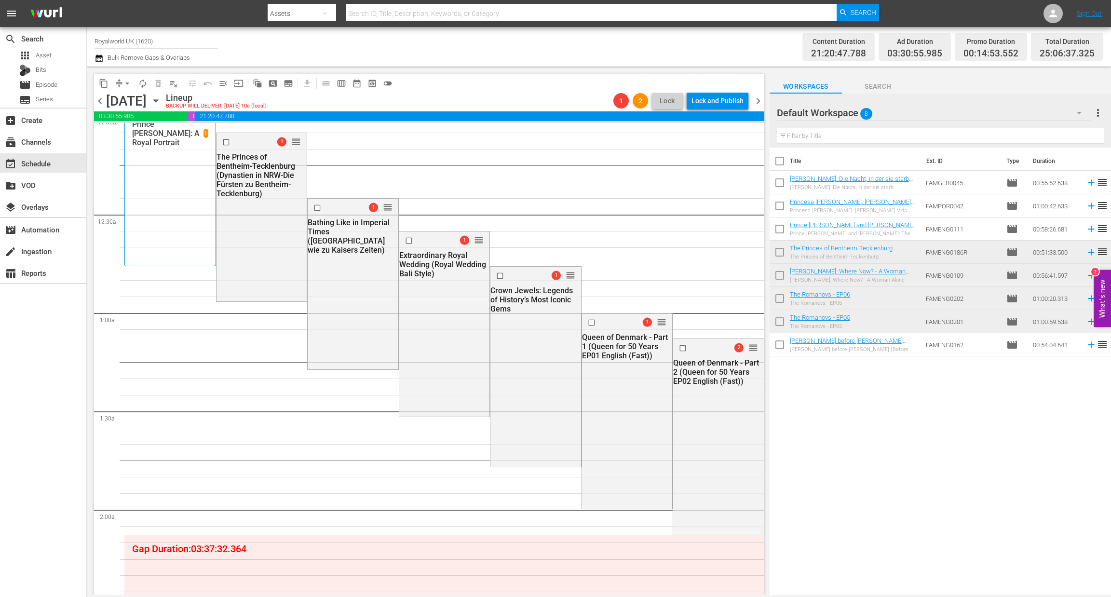
scroll to position [0, 0]
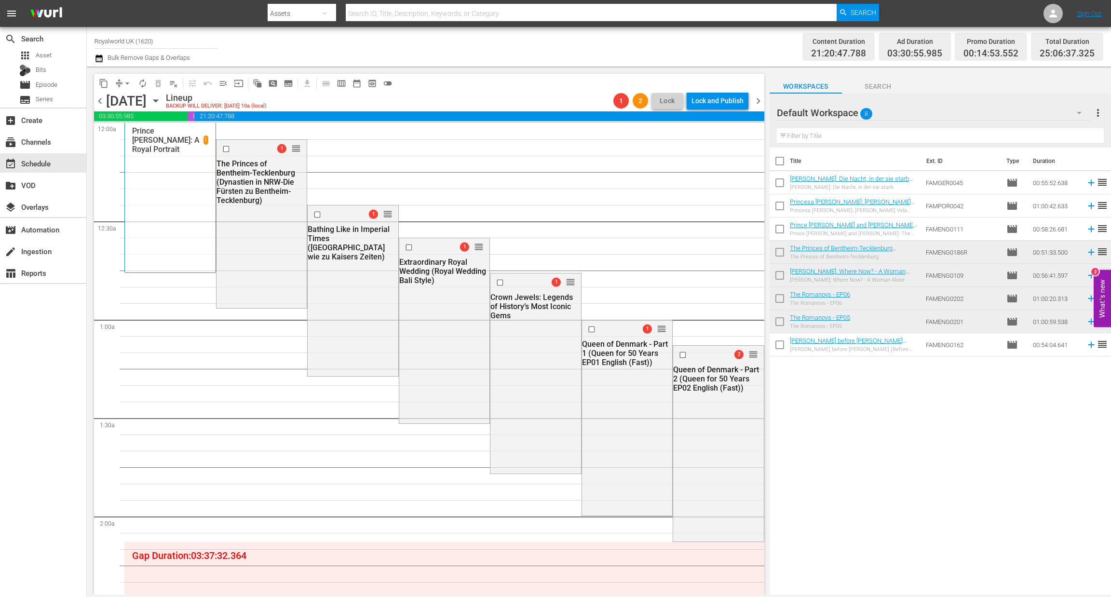
drag, startPoint x: 738, startPoint y: 249, endPoint x: 654, endPoint y: 265, distance: 85.3
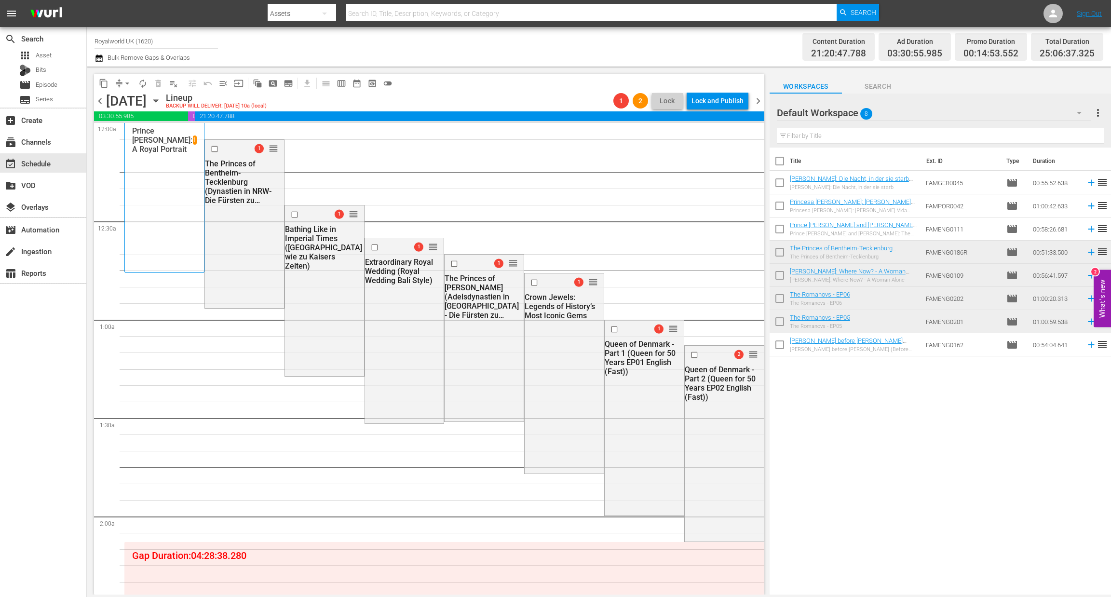
drag, startPoint x: 743, startPoint y: 274, endPoint x: 621, endPoint y: 249, distance: 124.0
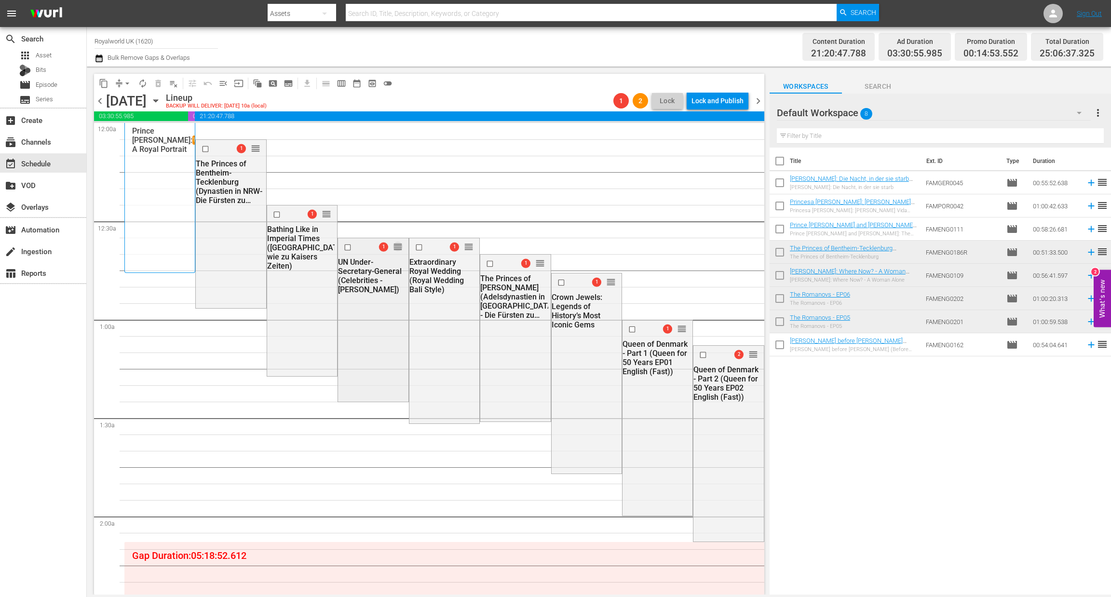
click at [393, 247] on span "reorder" at bounding box center [398, 246] width 10 height 11
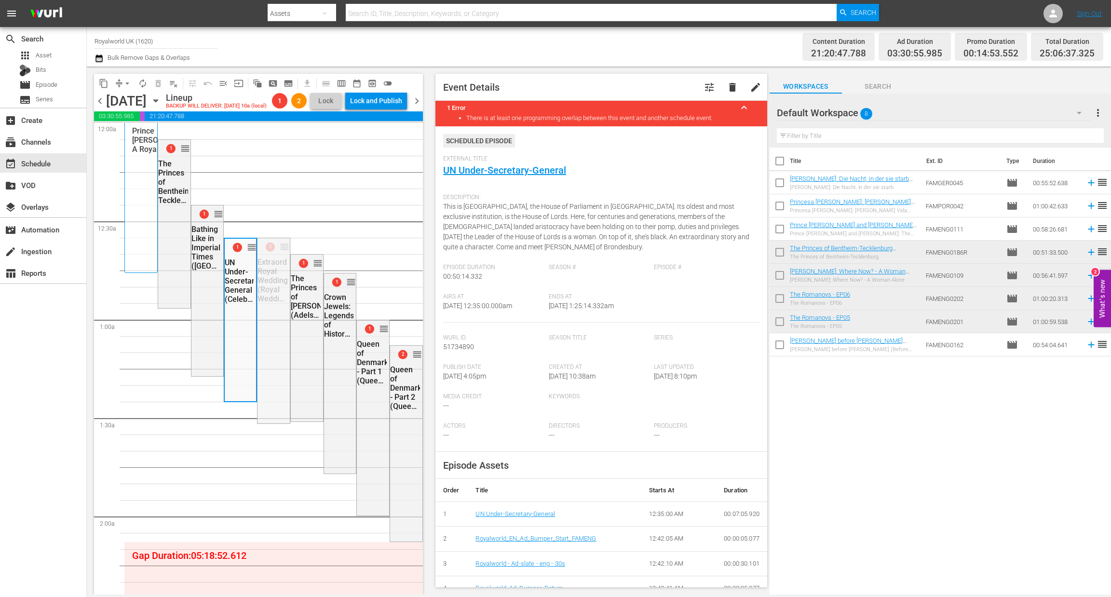
drag, startPoint x: 280, startPoint y: 261, endPoint x: 285, endPoint y: 248, distance: 14.1
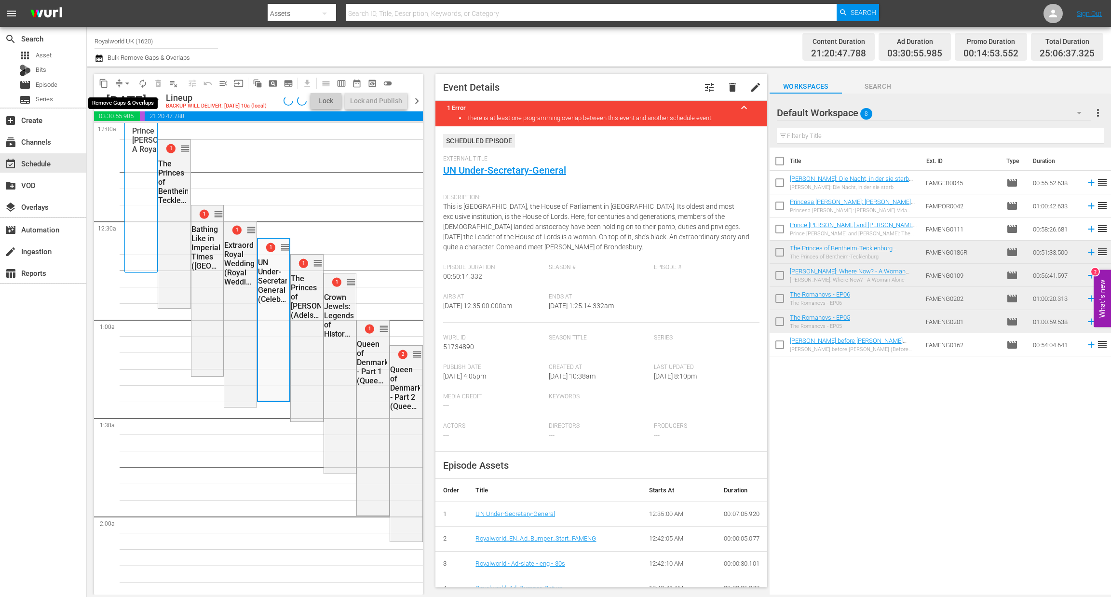
click at [128, 82] on span "arrow_drop_down" at bounding box center [127, 84] width 10 height 10
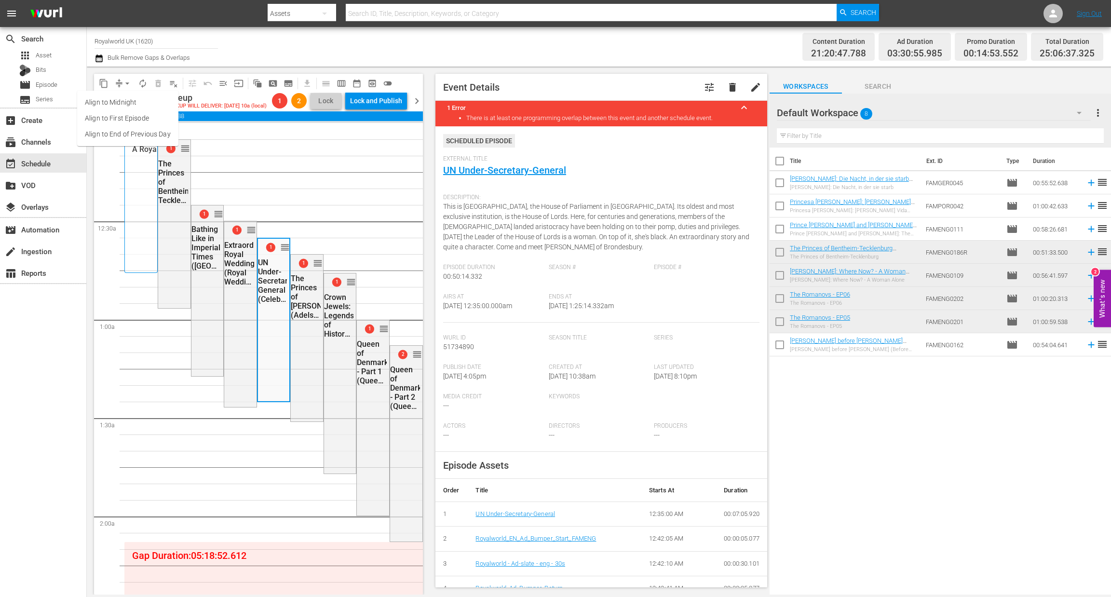
click at [126, 135] on li "Align to End of Previous Day" at bounding box center [127, 134] width 101 height 16
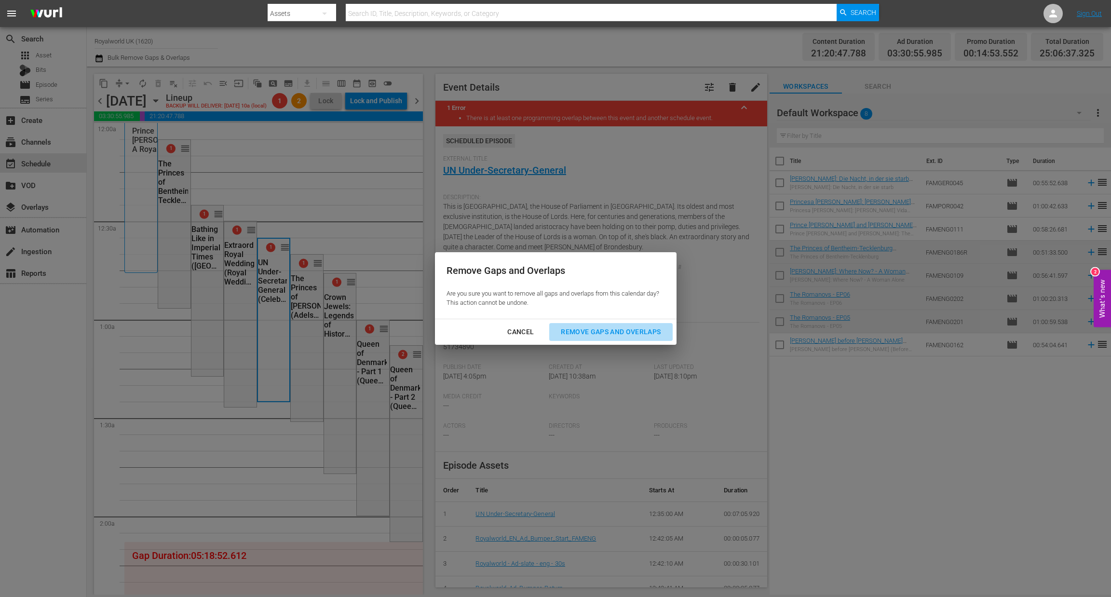
click at [575, 329] on div "Remove Gaps and Overlaps" at bounding box center [610, 332] width 115 height 12
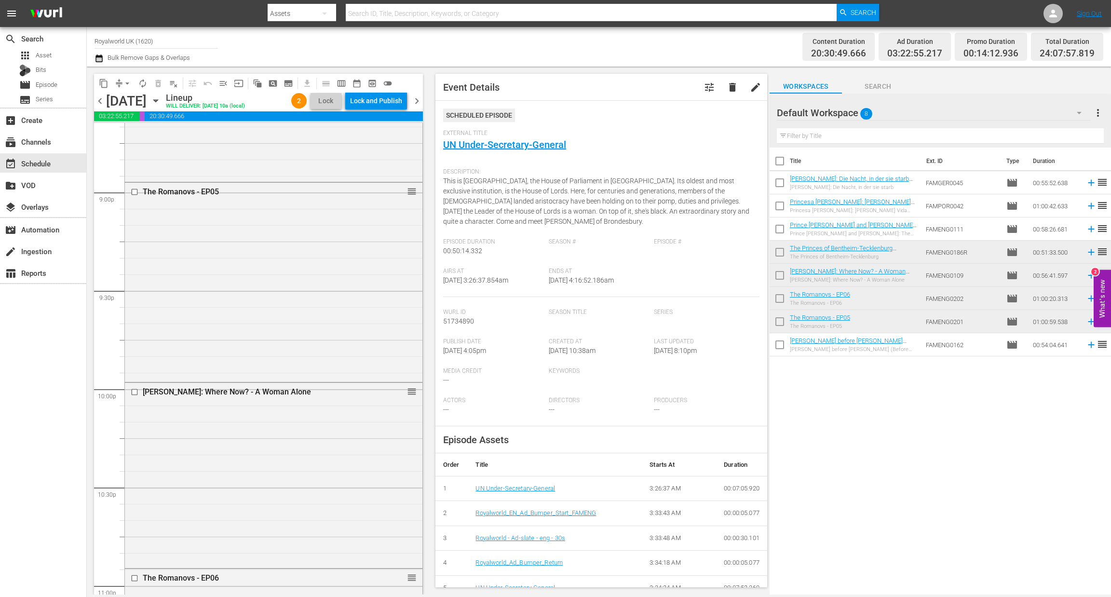
scroll to position [4121, 0]
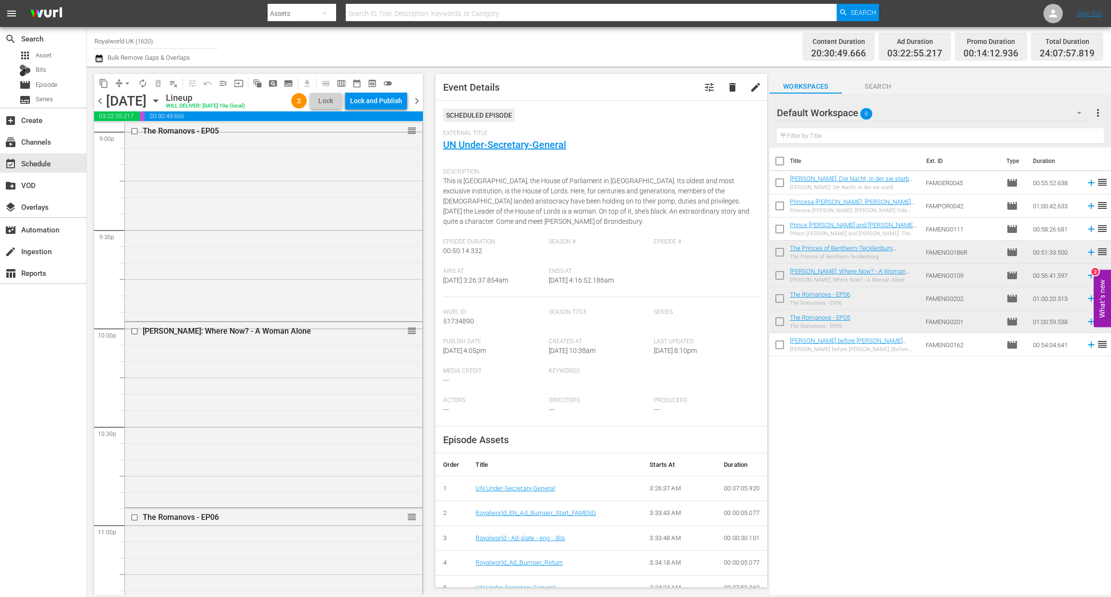
drag, startPoint x: 398, startPoint y: 231, endPoint x: 345, endPoint y: 408, distance: 185.0
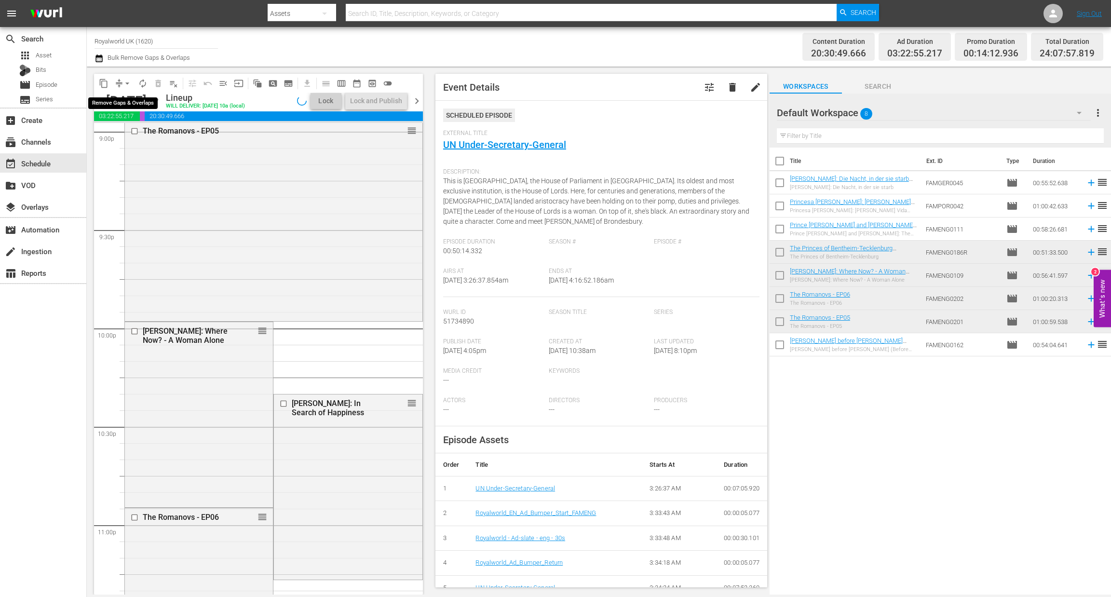
click at [128, 83] on span "arrow_drop_down" at bounding box center [127, 84] width 10 height 10
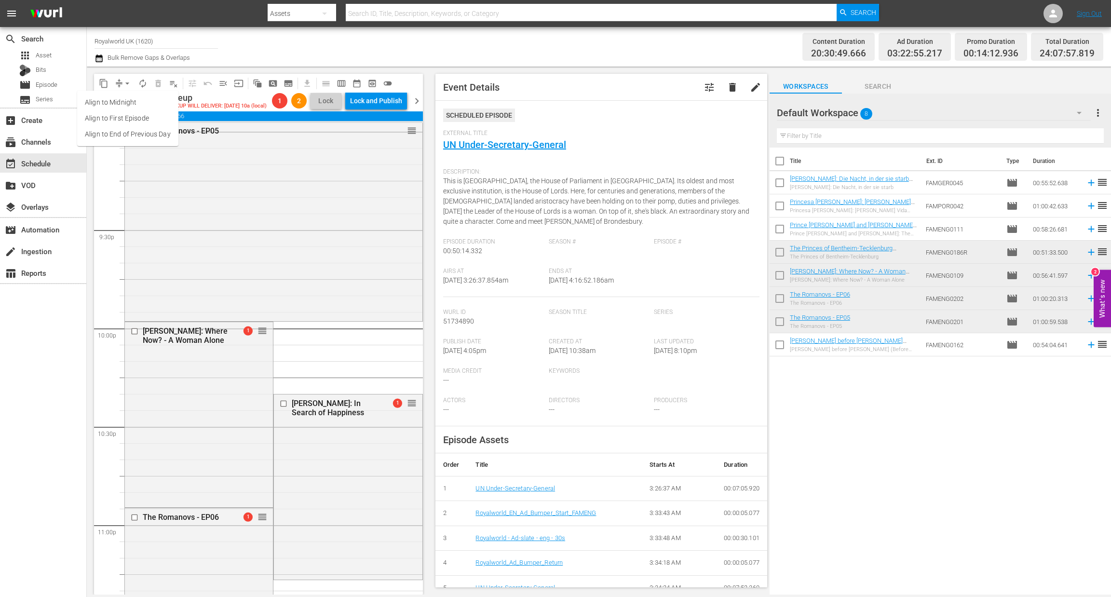
click at [131, 132] on li "Align to End of Previous Day" at bounding box center [127, 134] width 101 height 16
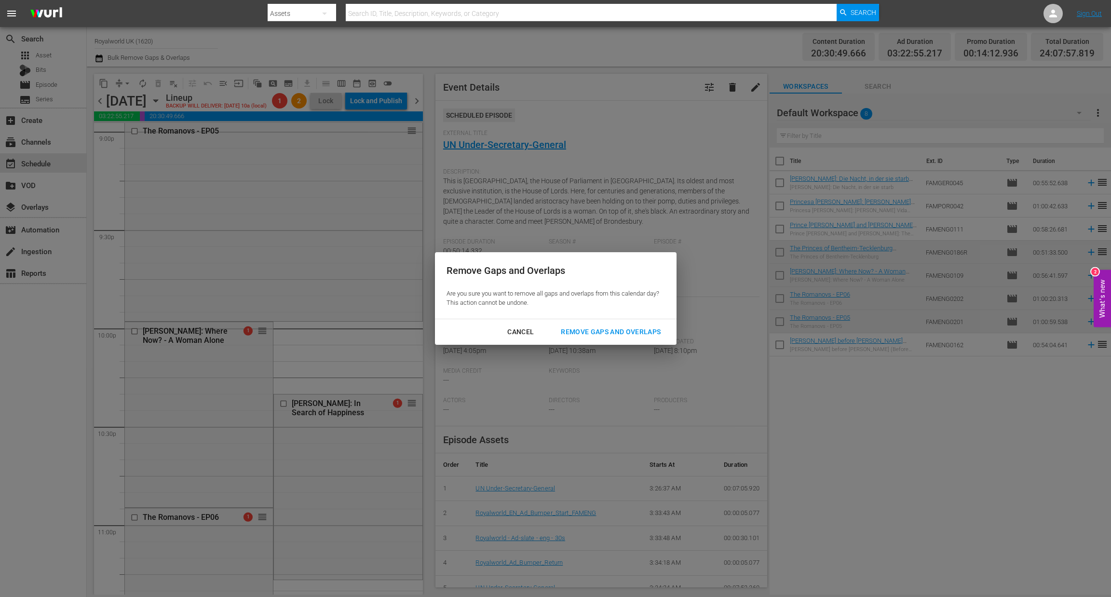
click at [576, 335] on div "Remove Gaps and Overlaps" at bounding box center [610, 332] width 115 height 12
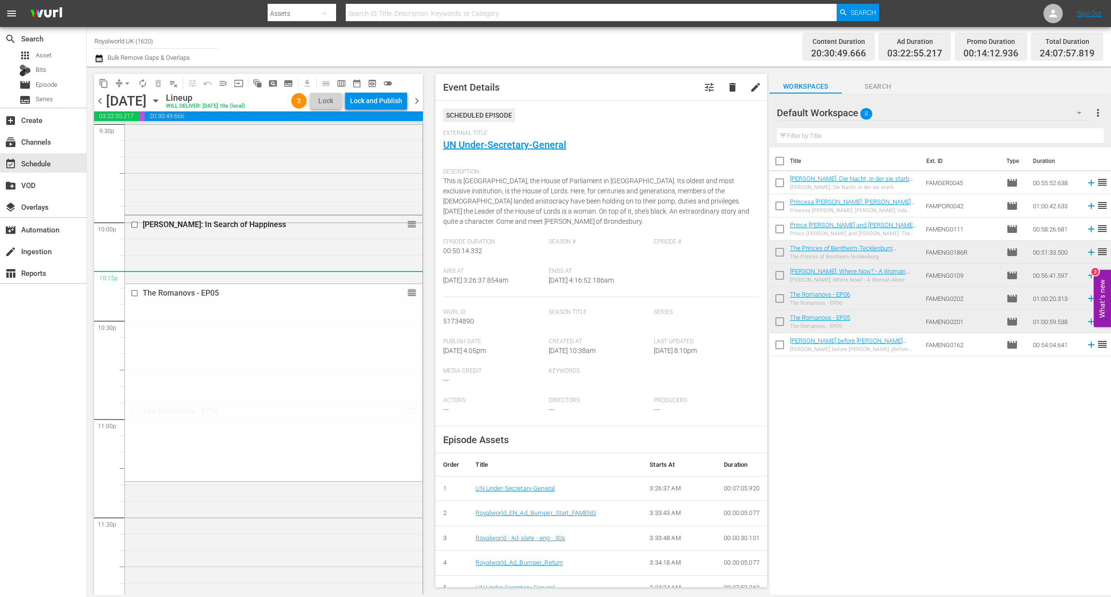
scroll to position [4266, 0]
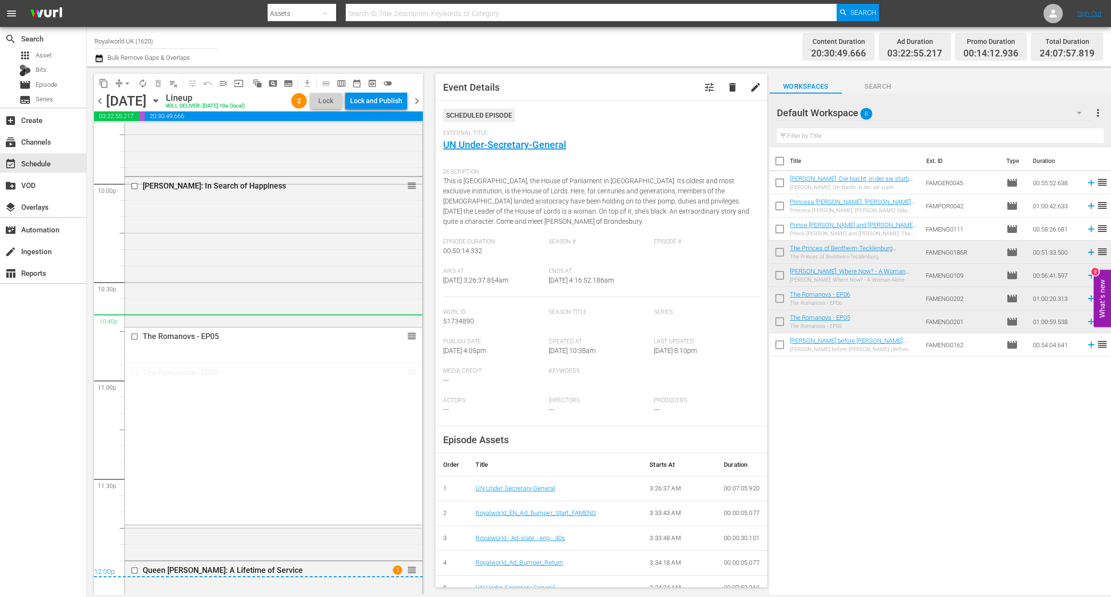
drag, startPoint x: 399, startPoint y: 308, endPoint x: 307, endPoint y: 325, distance: 93.2
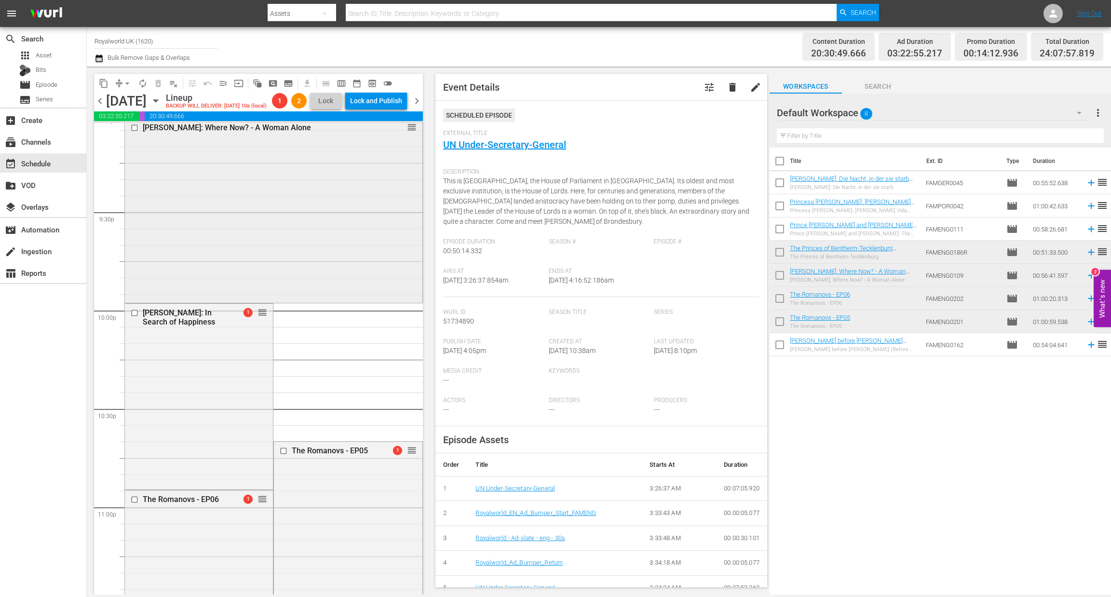
scroll to position [4137, 0]
click at [128, 82] on span "arrow_drop_down" at bounding box center [127, 84] width 10 height 10
click at [130, 134] on li "Align to End of Previous Day" at bounding box center [127, 134] width 101 height 16
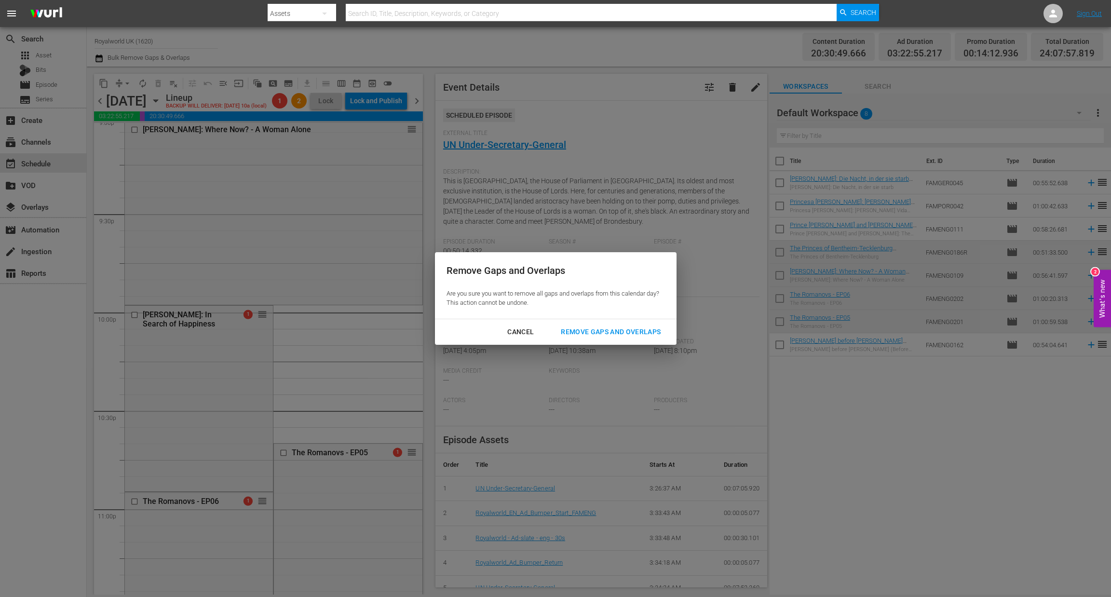
click at [588, 332] on div "Remove Gaps and Overlaps" at bounding box center [610, 332] width 115 height 12
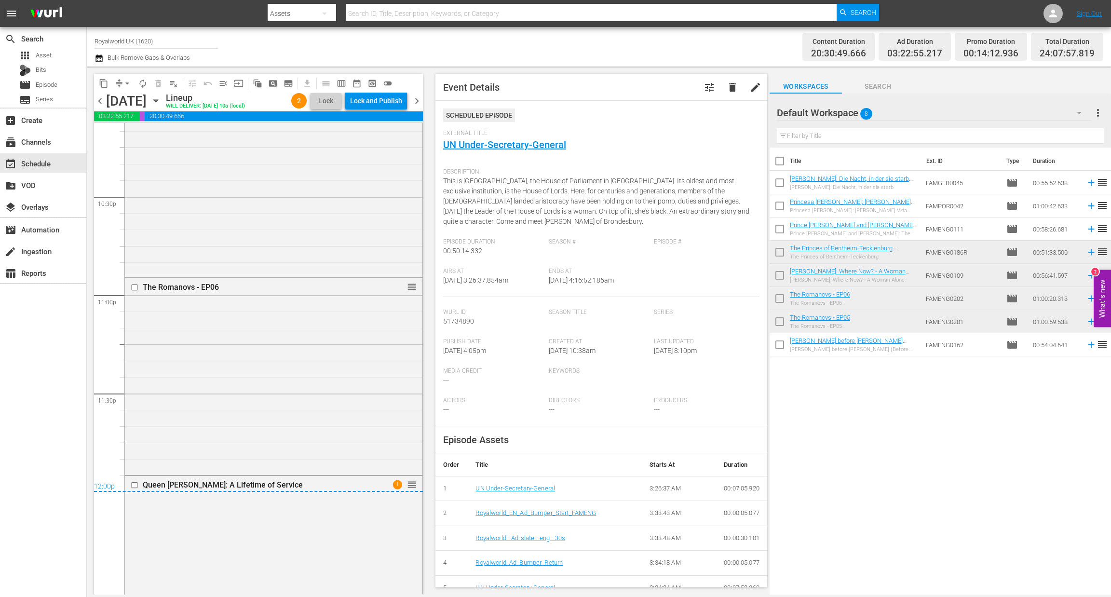
scroll to position [4423, 0]
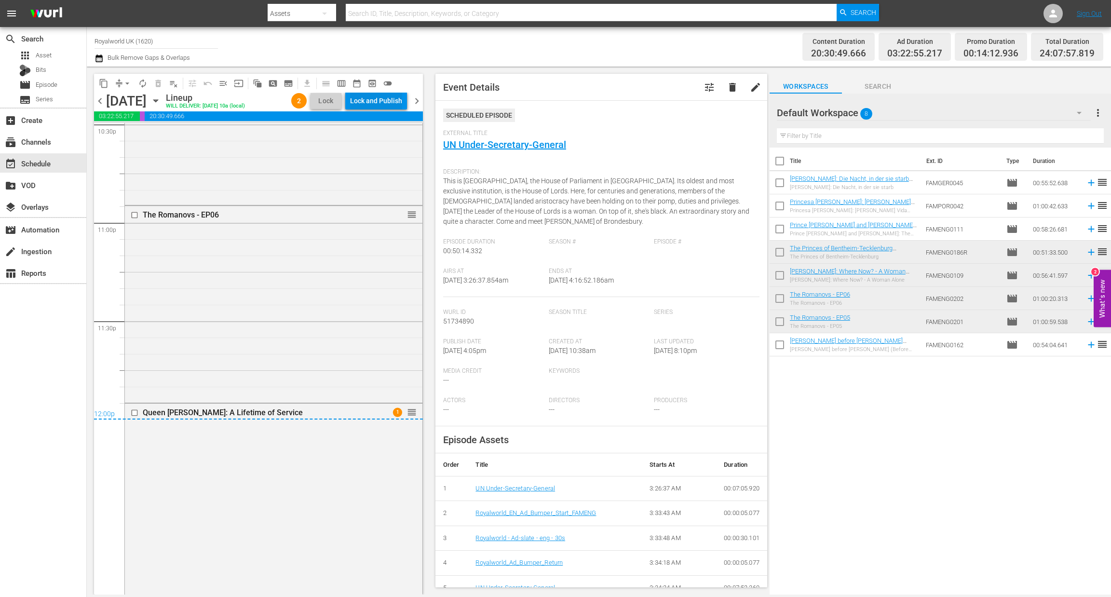
click at [363, 107] on div "Lock and Publish" at bounding box center [376, 100] width 52 height 17
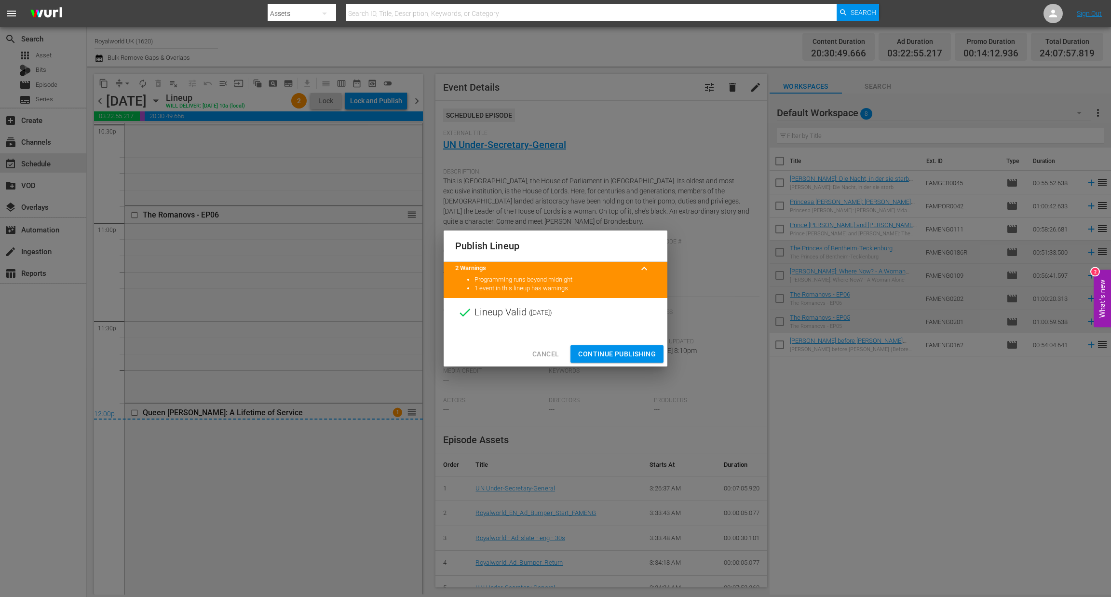
click at [622, 357] on span "Continue Publishing" at bounding box center [617, 354] width 78 height 12
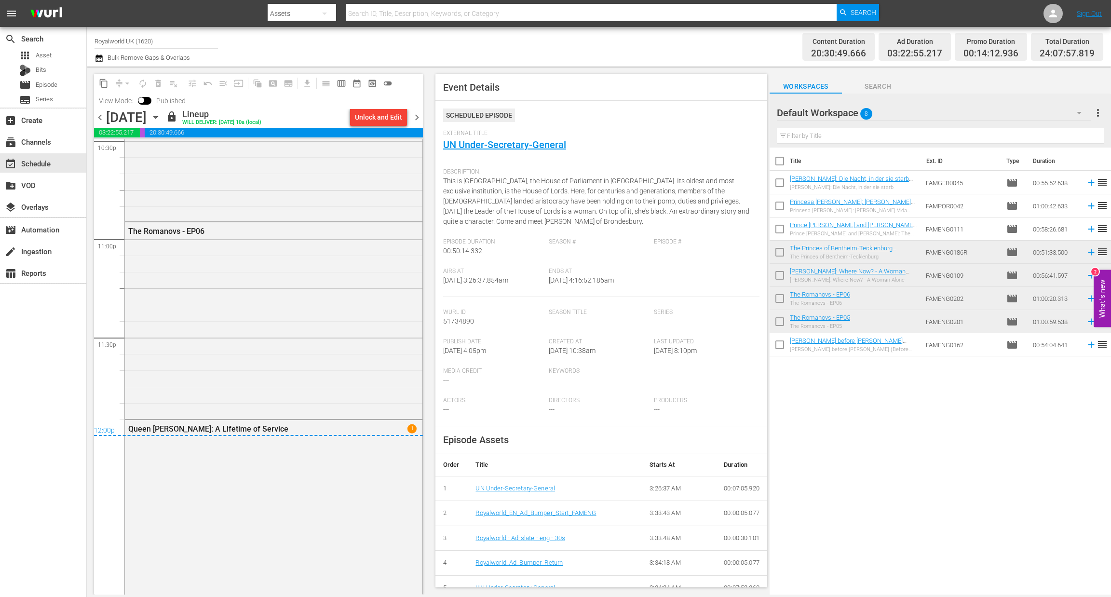
click at [101, 58] on icon "button" at bounding box center [98, 59] width 9 height 12
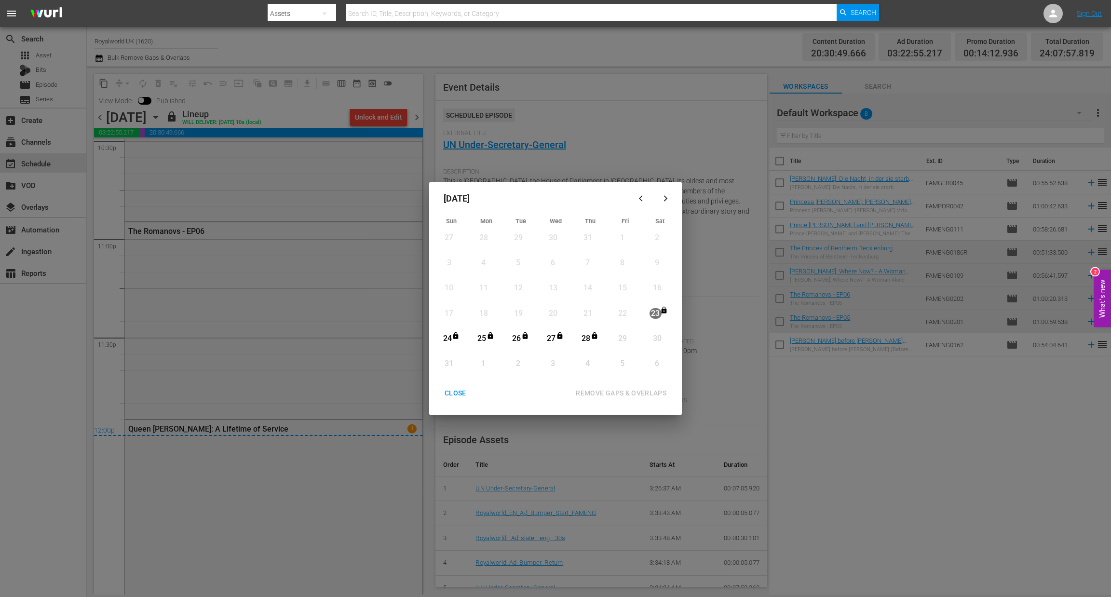
click at [444, 391] on div "CLOSE" at bounding box center [455, 393] width 37 height 12
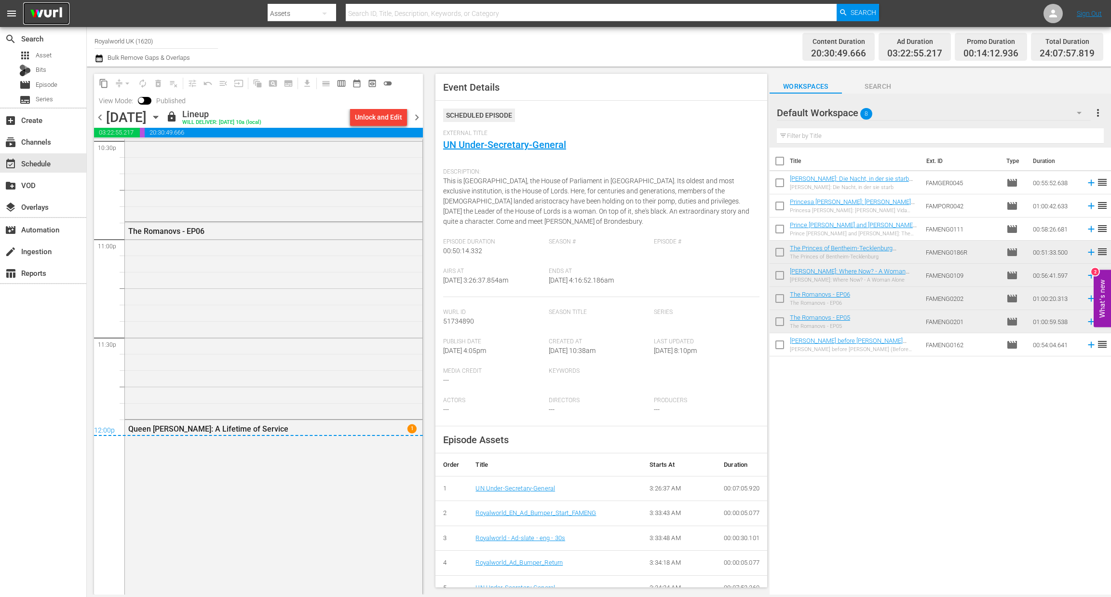
click at [42, 17] on img at bounding box center [46, 13] width 46 height 23
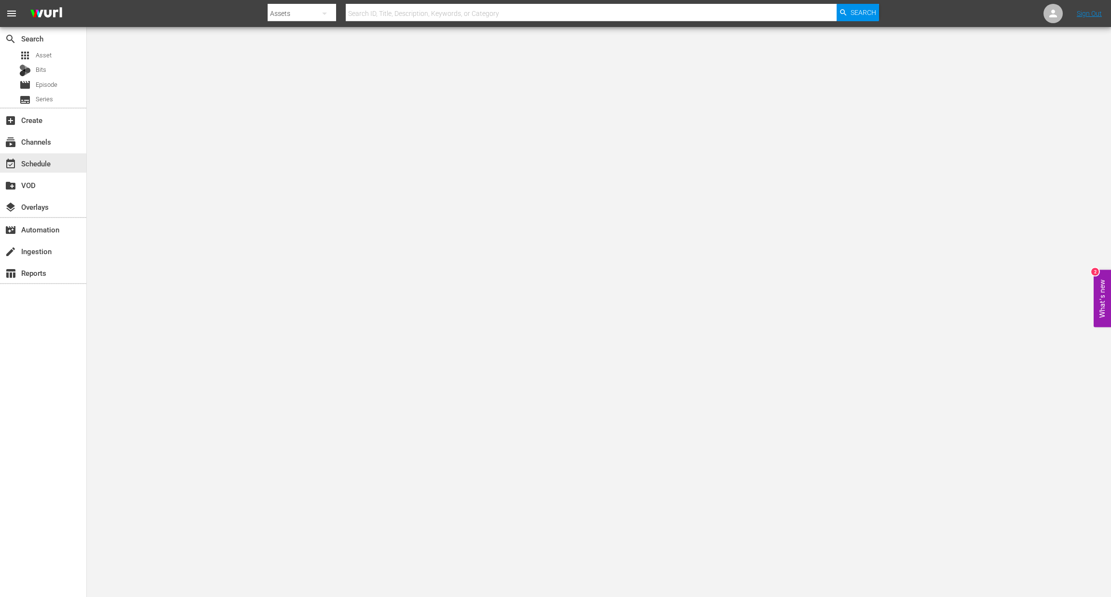
click at [45, 166] on div "event_available Schedule" at bounding box center [27, 162] width 54 height 9
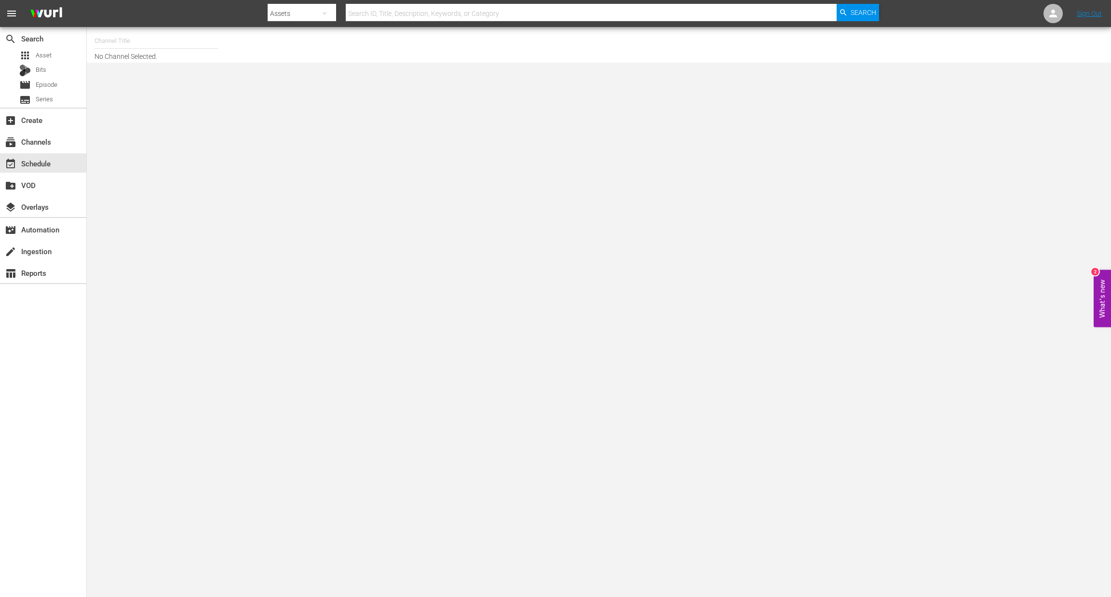
drag, startPoint x: 122, startPoint y: 37, endPoint x: 115, endPoint y: 44, distance: 9.5
click at [120, 37] on input "text" at bounding box center [155, 40] width 123 height 23
click at [198, 143] on div "Royalworld G,A,S (1621 - amogonetworx_royalworld_2)" at bounding box center [227, 137] width 250 height 23
type input "Royalworld G,A,S (1621 - amogonetworx_royalworld_2)"
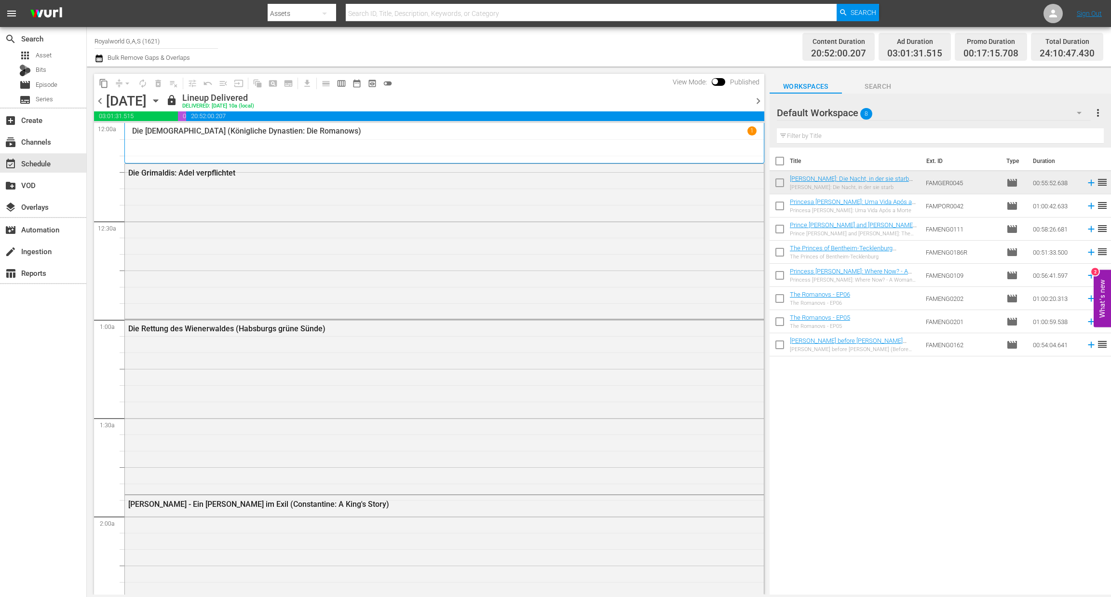
click at [103, 58] on icon "button" at bounding box center [98, 59] width 9 height 12
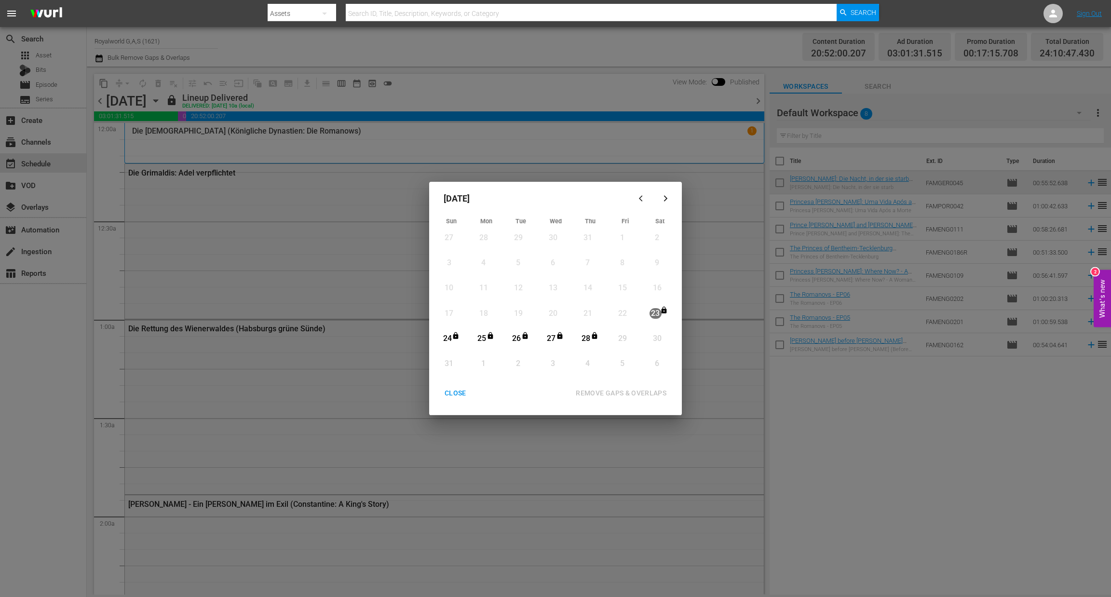
click at [462, 396] on div "CLOSE" at bounding box center [455, 393] width 37 height 12
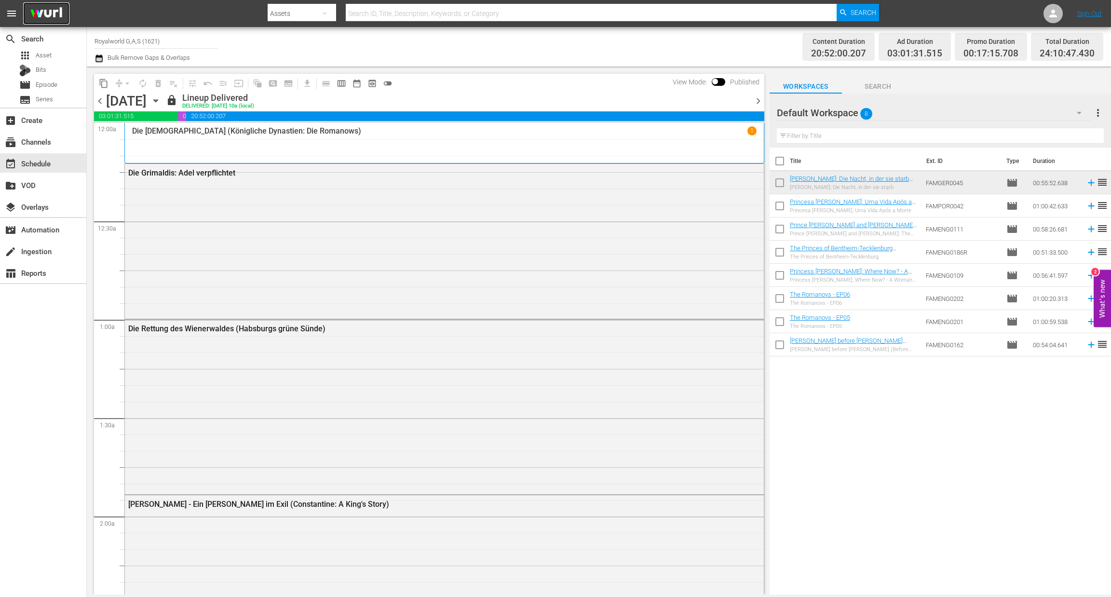
click at [51, 10] on img at bounding box center [46, 13] width 46 height 23
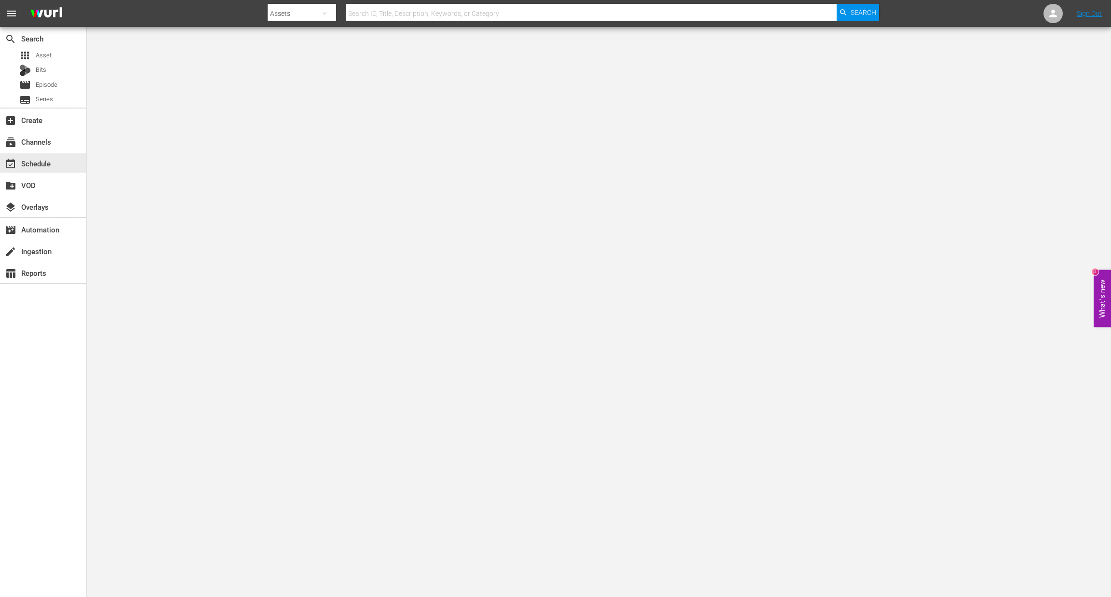
click at [36, 163] on div "event_available Schedule" at bounding box center [27, 162] width 54 height 9
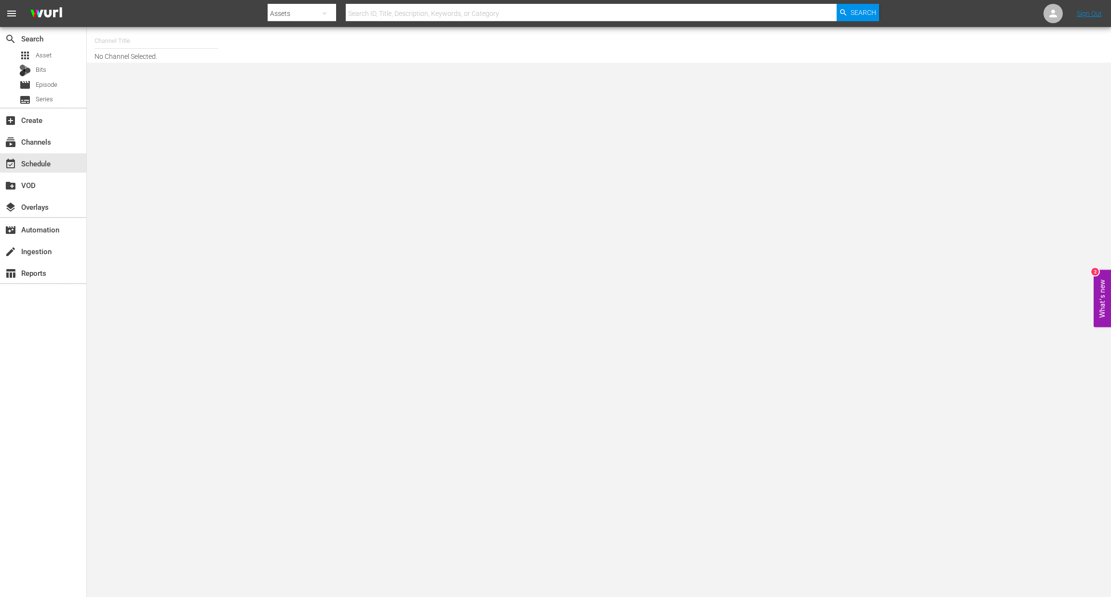
click at [103, 49] on input "text" at bounding box center [155, 40] width 123 height 23
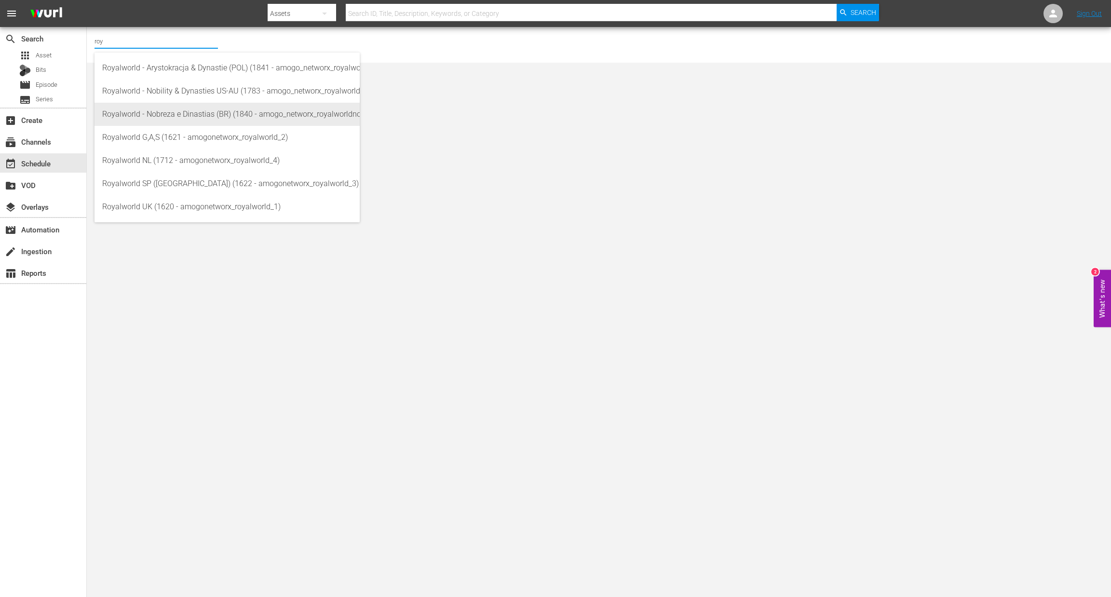
click at [227, 119] on div "Royalworld - Nobreza e Dinastias (BR) (1840 - amogo_networx_royalworldnobrezaed…" at bounding box center [227, 114] width 250 height 23
type input "Royalworld - Nobreza e Dinastias (BR) (1840 - amogo_networx_royalworldnobrezaed…"
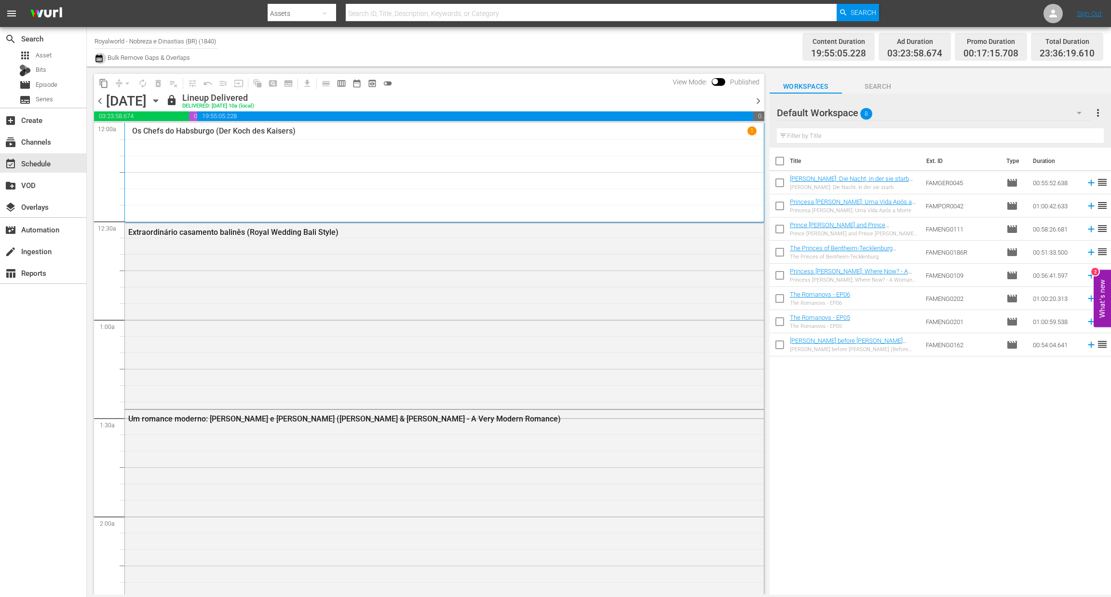
click at [99, 59] on icon "button" at bounding box center [98, 59] width 9 height 12
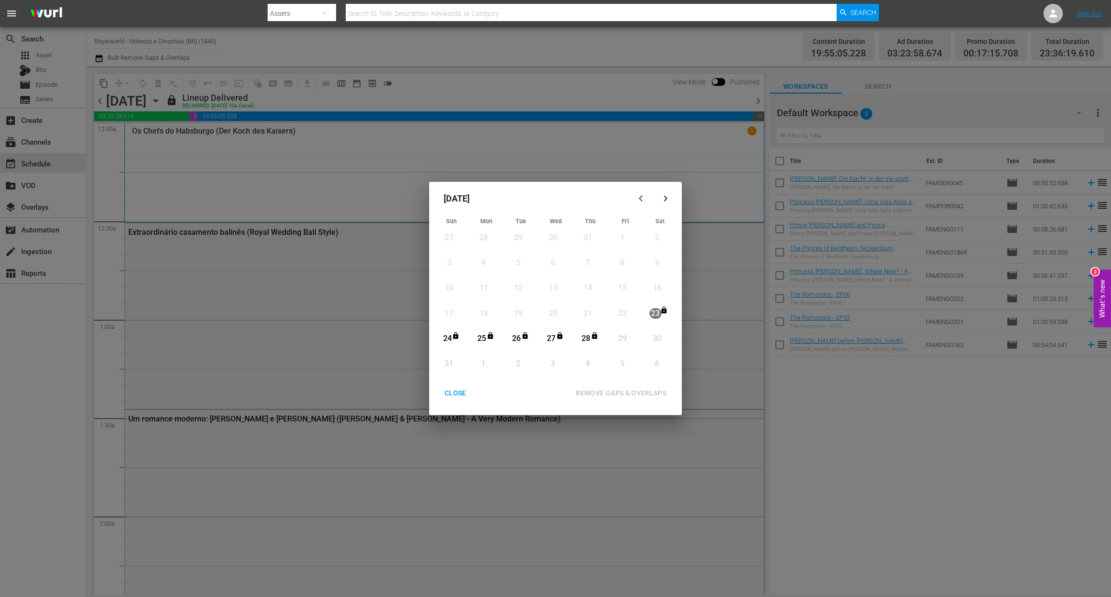
click at [462, 399] on div "CLOSE" at bounding box center [455, 393] width 37 height 12
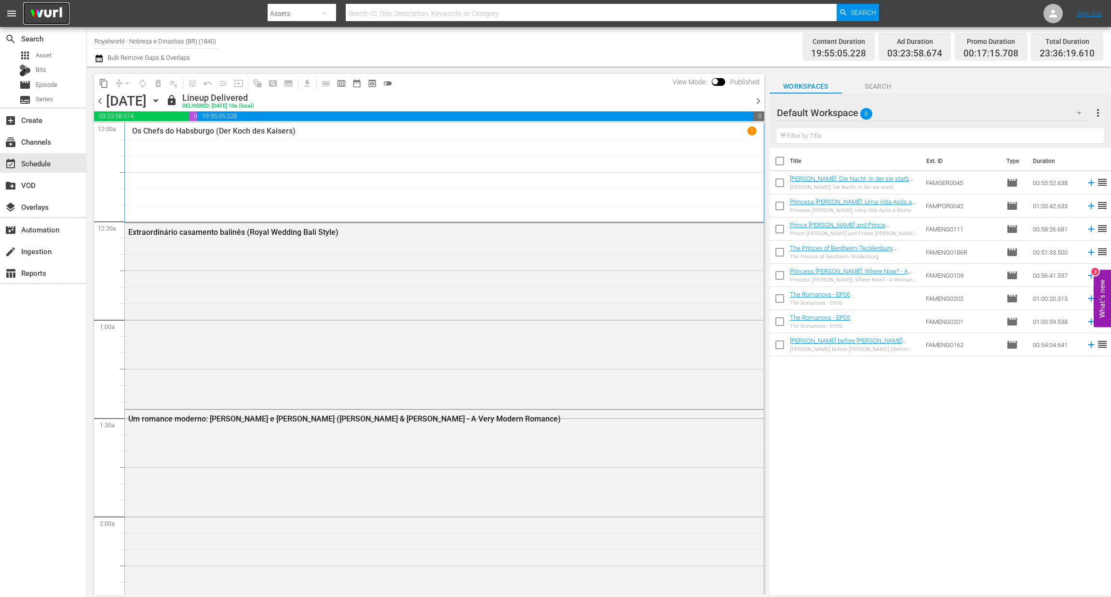
click at [61, 14] on img at bounding box center [46, 13] width 46 height 23
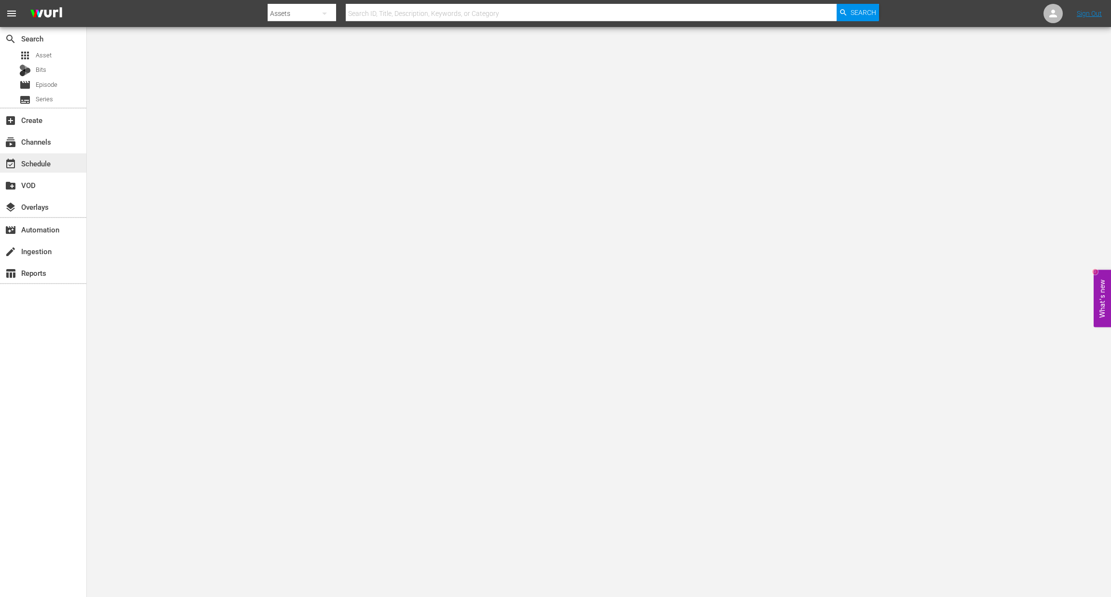
click at [51, 161] on div "event_available Schedule" at bounding box center [27, 162] width 54 height 9
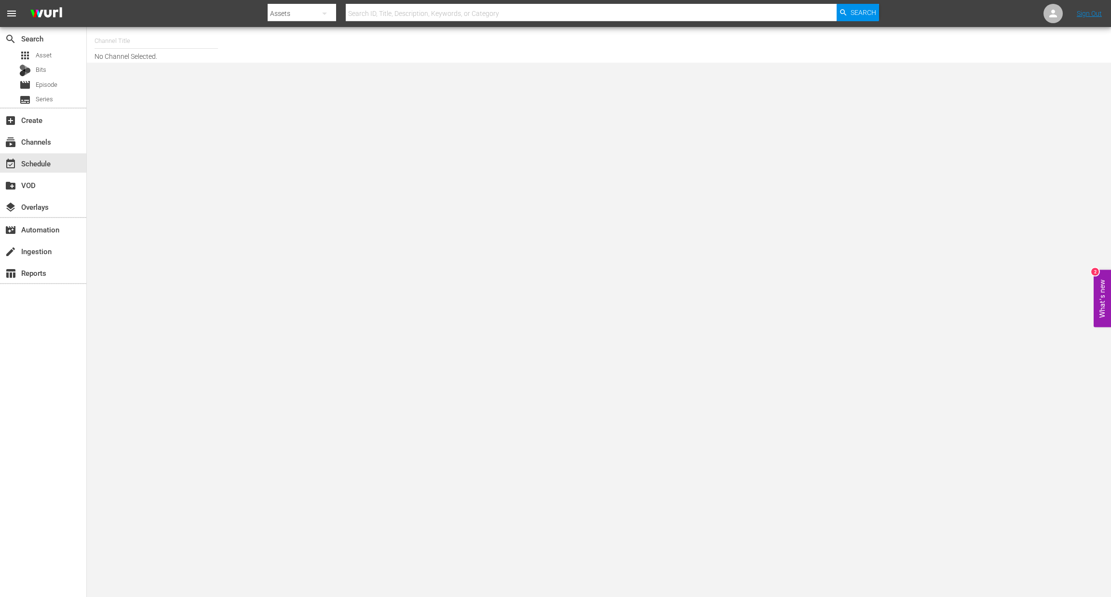
click at [99, 38] on input "text" at bounding box center [155, 40] width 123 height 23
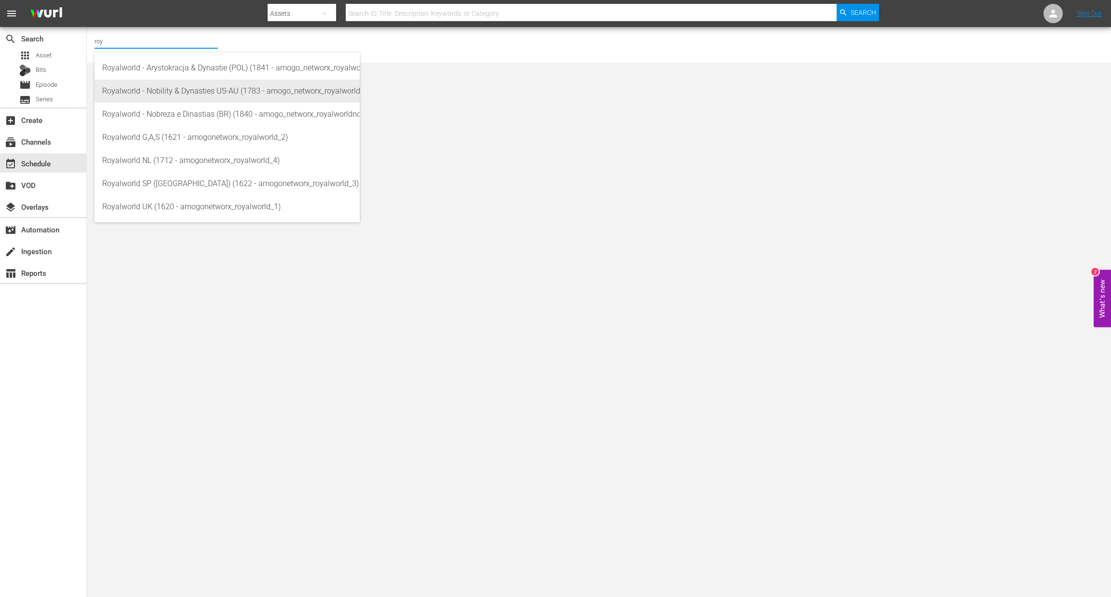
click at [148, 87] on div "Royalworld - Nobility & Dynasties US-AU (1783 - amogo_networx_royalworldnobilit…" at bounding box center [227, 91] width 250 height 23
type input "Royalworld - Nobility & Dynasties US-AU (1783 - amogo_networx_royalworldnobilit…"
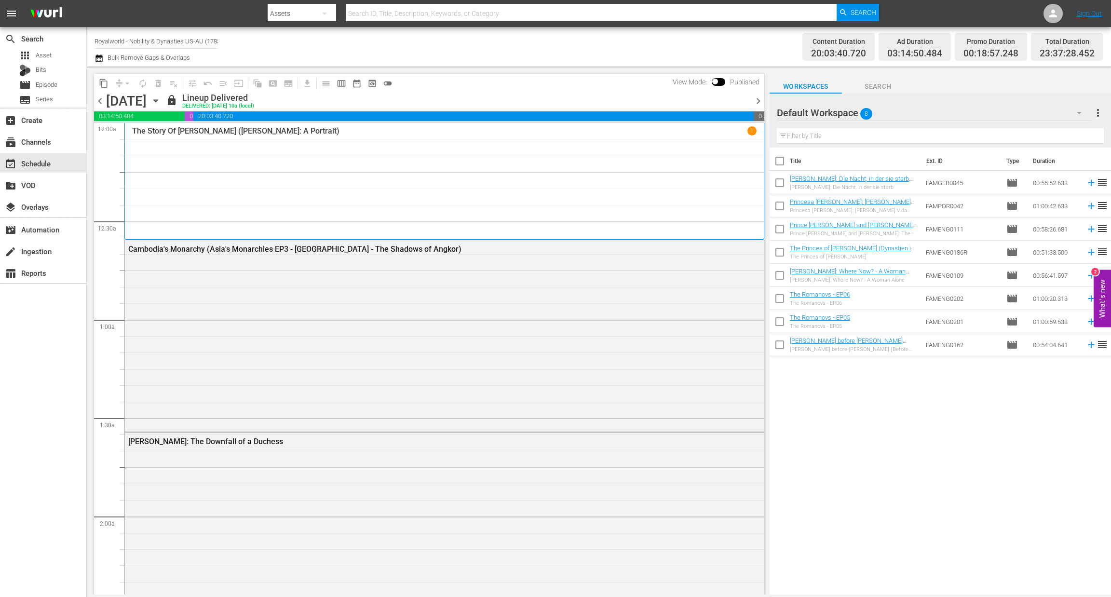
click at [96, 55] on icon "button" at bounding box center [98, 59] width 9 height 12
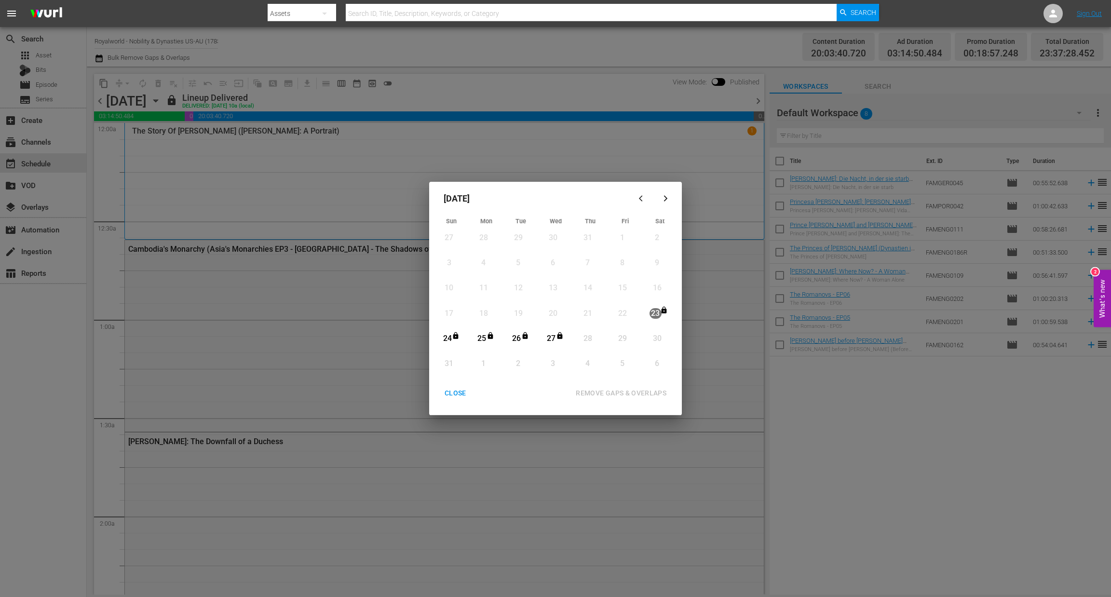
click at [462, 385] on button "CLOSE" at bounding box center [455, 393] width 45 height 18
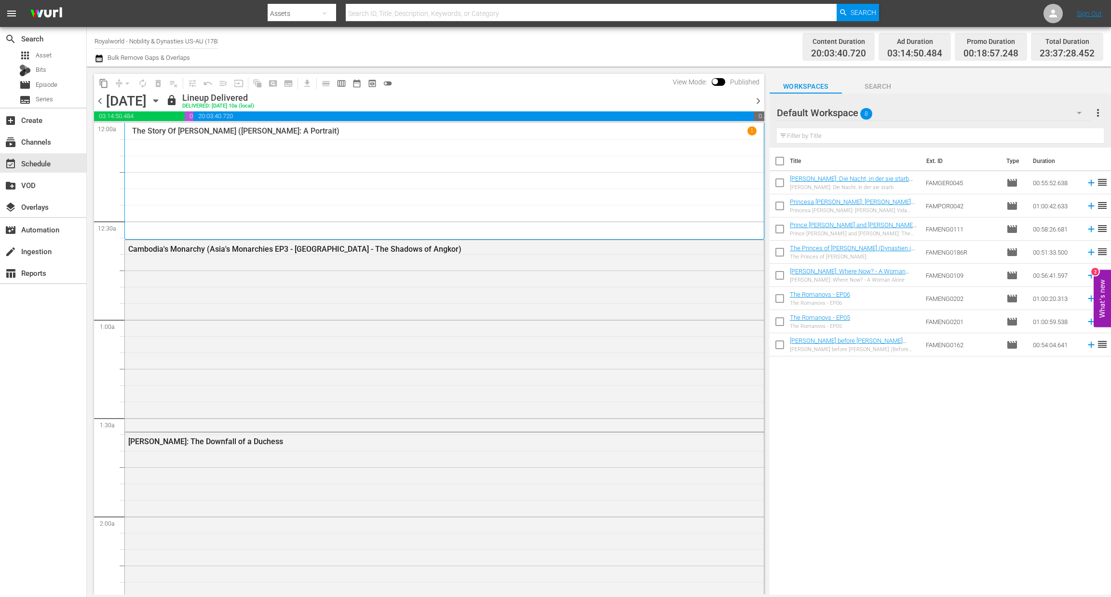
click at [757, 99] on span "chevron_right" at bounding box center [758, 101] width 12 height 12
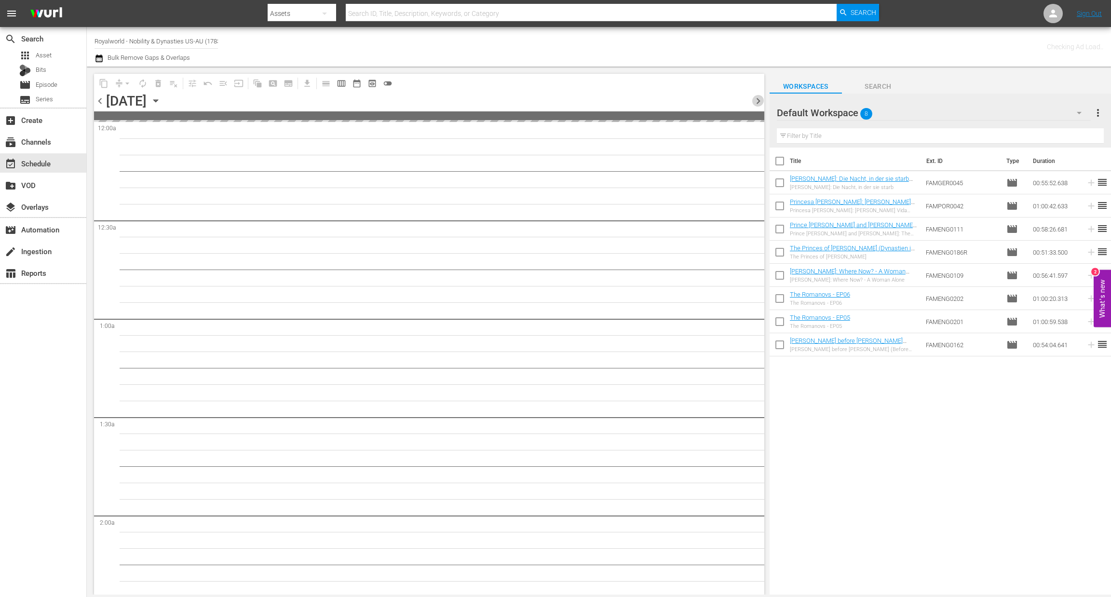
click at [757, 99] on span "chevron_right" at bounding box center [758, 101] width 12 height 12
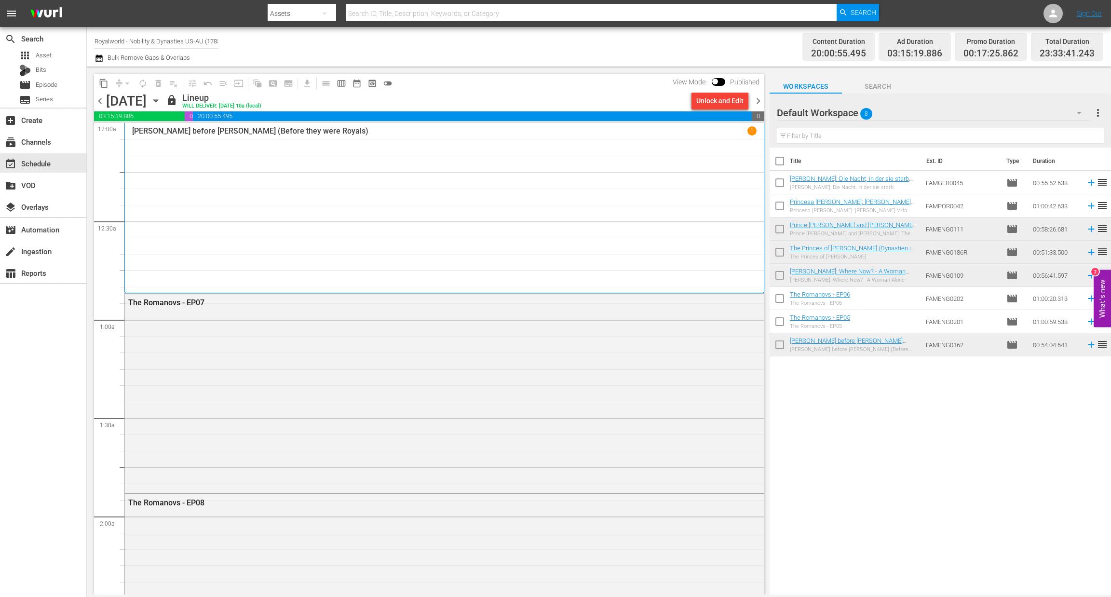
click at [757, 99] on span "chevron_right" at bounding box center [758, 101] width 12 height 12
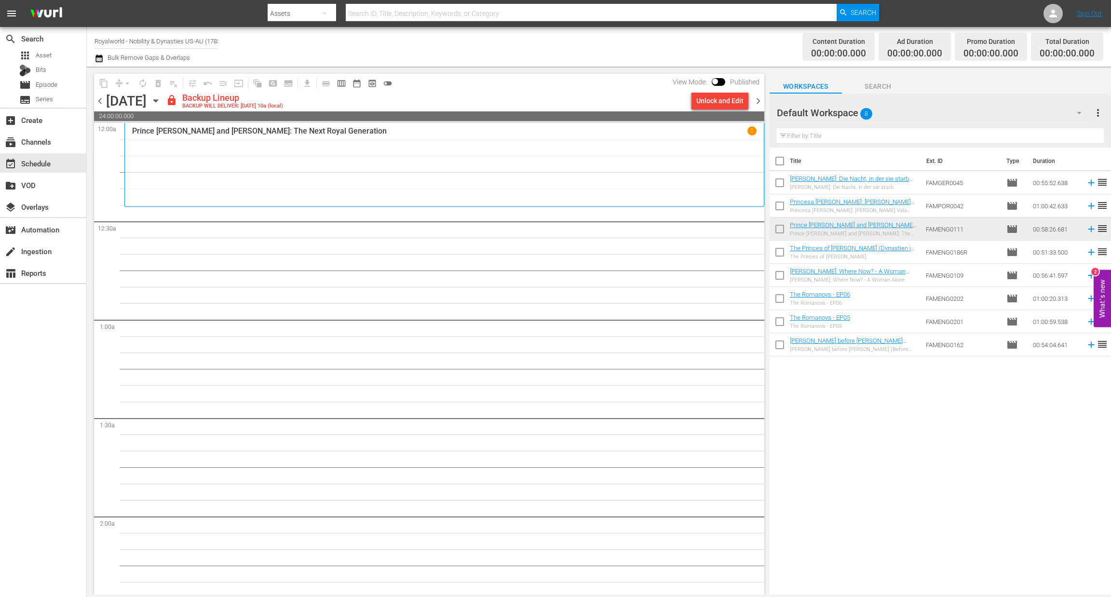
click at [100, 101] on span "chevron_left" at bounding box center [100, 101] width 12 height 12
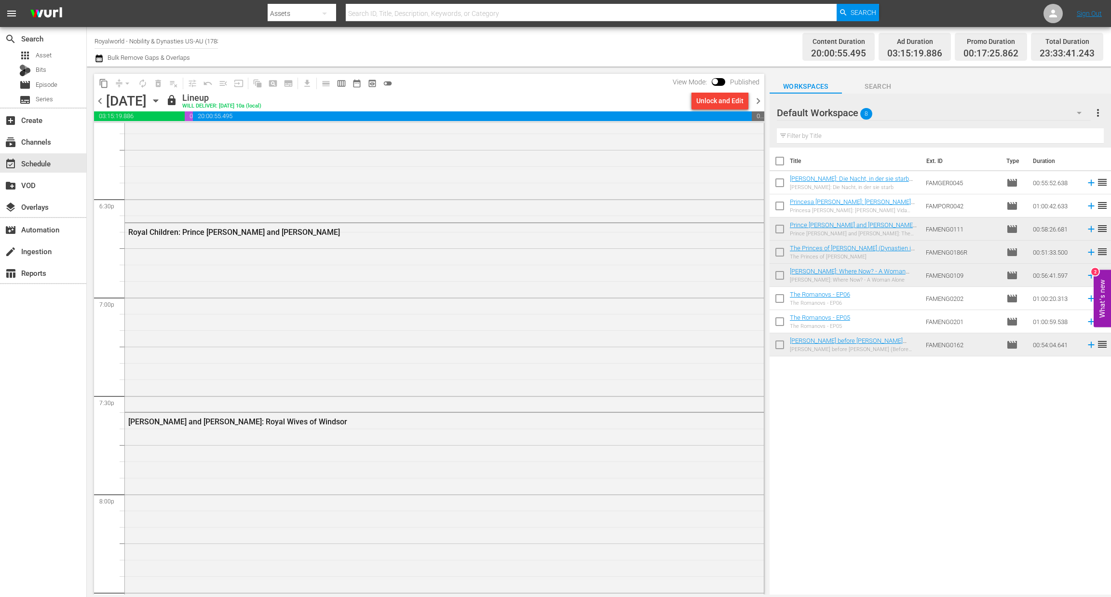
scroll to position [3649, 0]
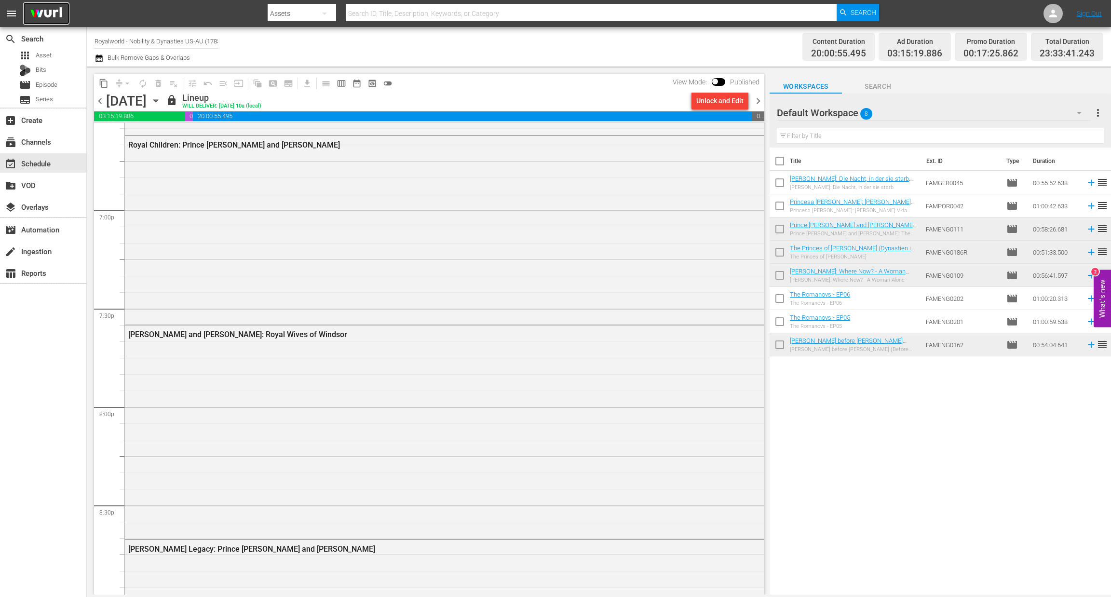
click at [47, 18] on img at bounding box center [46, 13] width 46 height 23
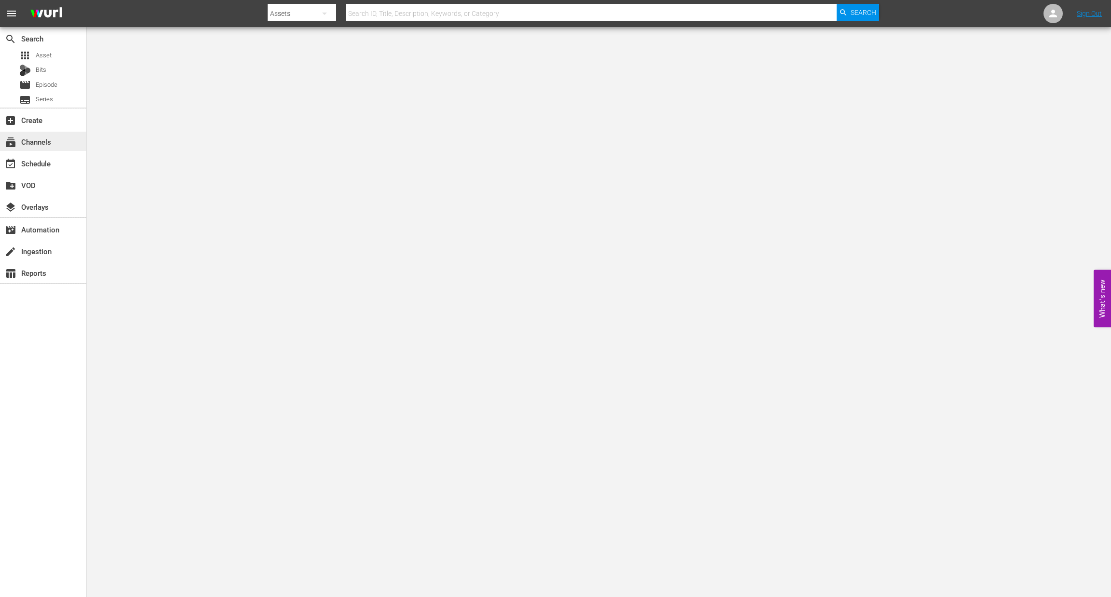
click at [45, 143] on div "subscriptions Channels" at bounding box center [27, 140] width 54 height 9
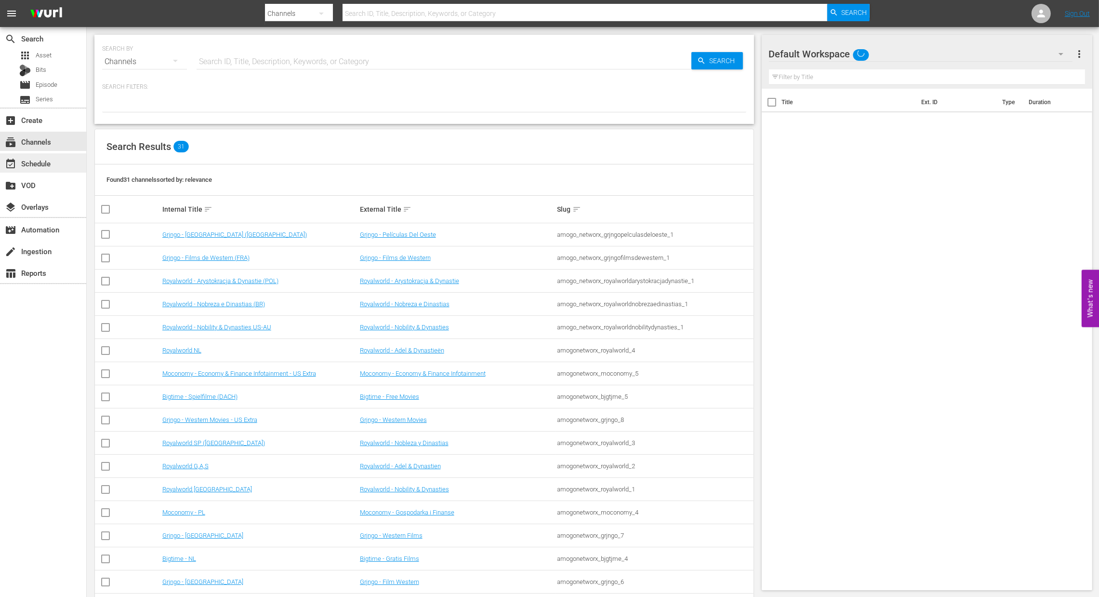
click at [45, 157] on div "event_available Schedule" at bounding box center [43, 162] width 86 height 19
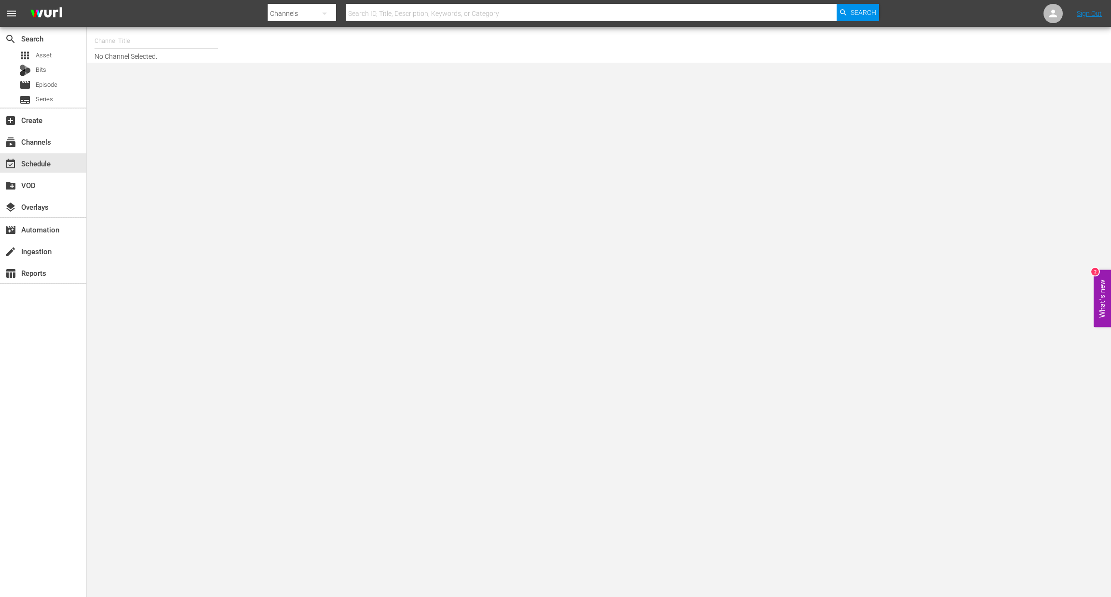
click at [114, 48] on hr at bounding box center [155, 48] width 123 height 0
click at [120, 43] on input "text" at bounding box center [155, 40] width 123 height 23
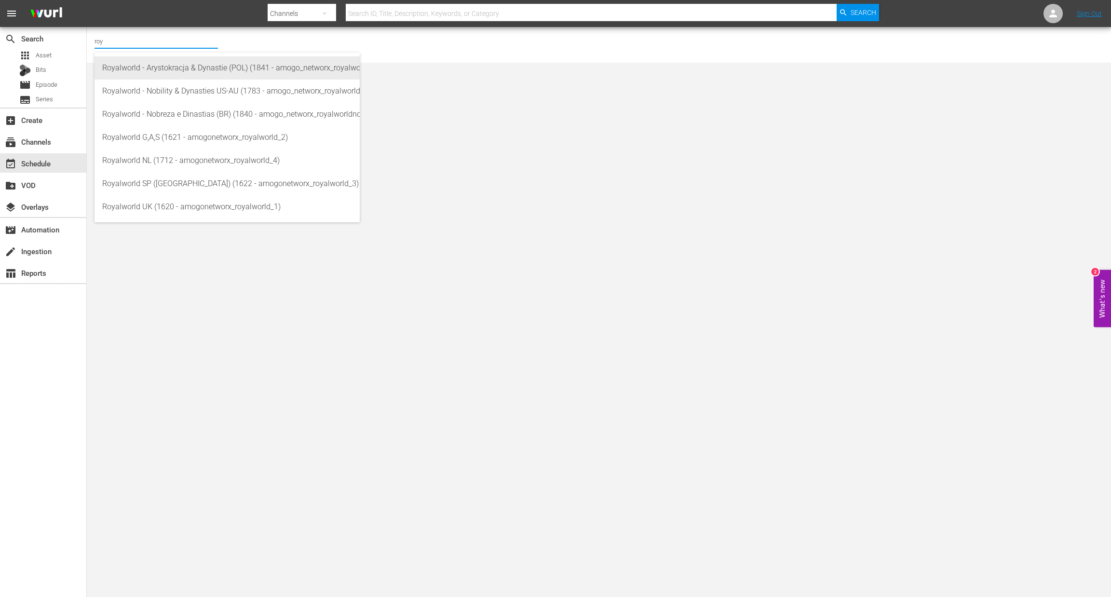
click at [187, 73] on div "Royalworld - Arystokracja & Dynastie (POL) (1841 - amogo_networx_royalworldarys…" at bounding box center [227, 67] width 250 height 23
type input "Royalworld - Arystokracja & Dynastie (POL) (1841 - amogo_networx_royalworldarys…"
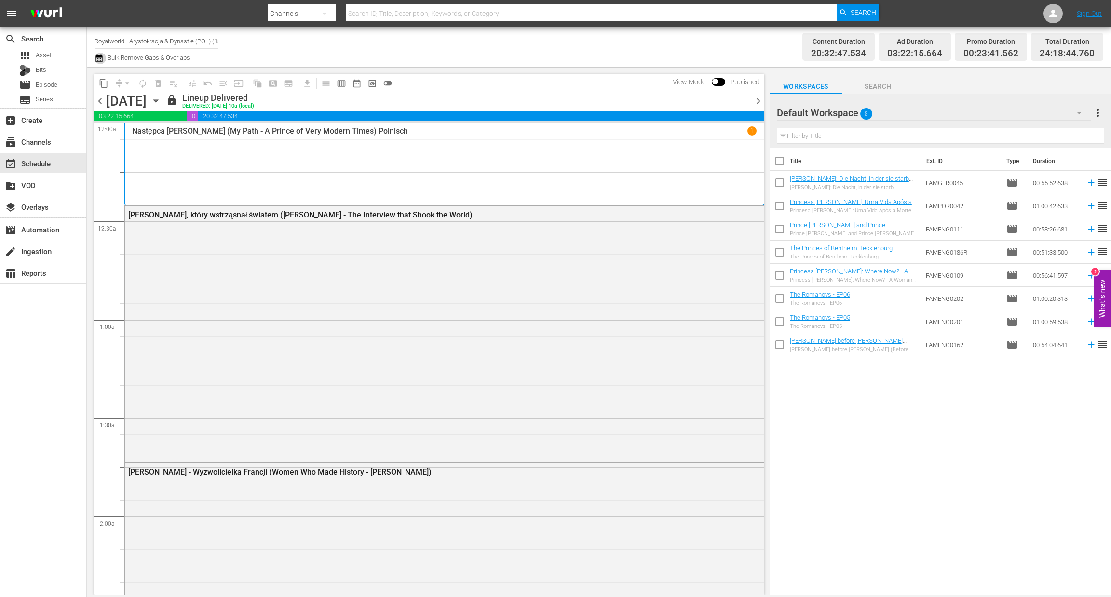
click at [101, 59] on icon "button" at bounding box center [98, 59] width 9 height 12
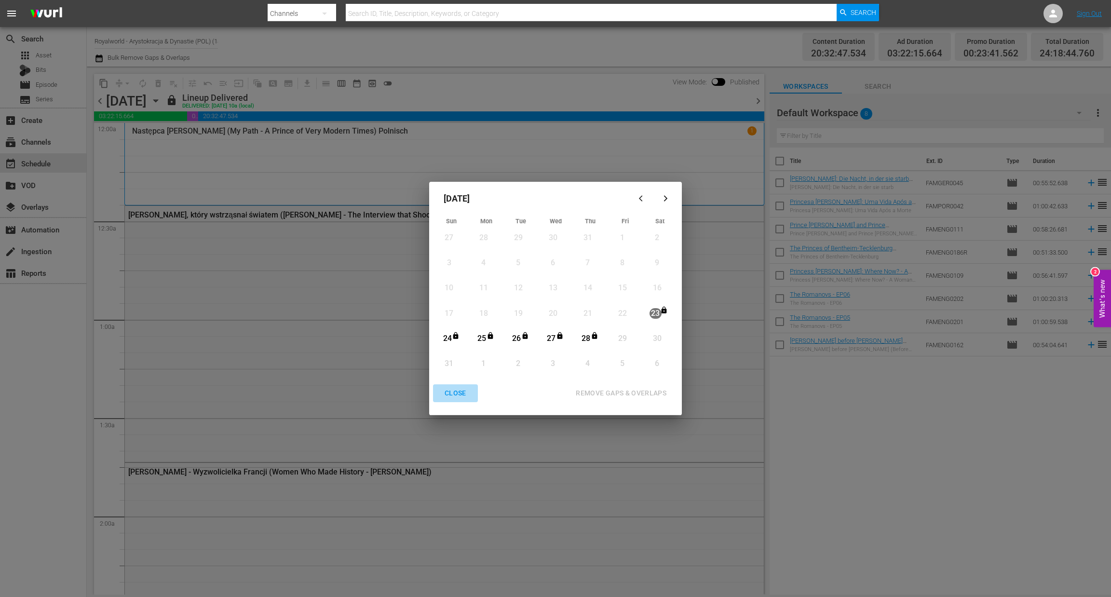
click at [456, 396] on div "CLOSE" at bounding box center [455, 393] width 37 height 12
